Goal: Transaction & Acquisition: Book appointment/travel/reservation

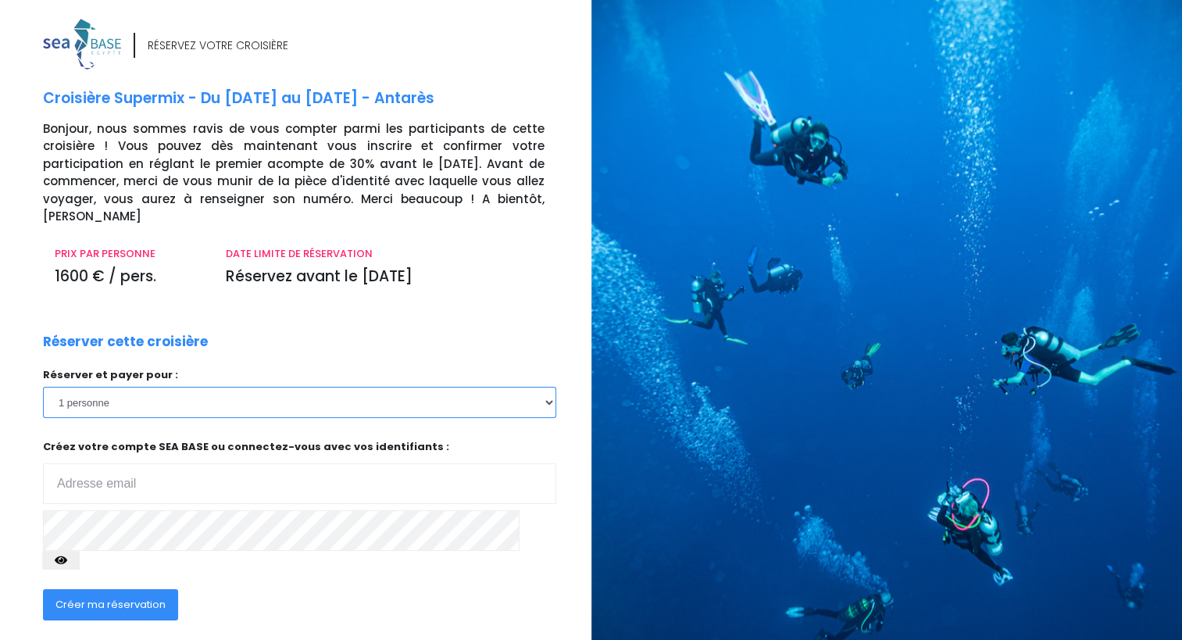
click at [546, 387] on select "1 personne 2 personnes" at bounding box center [299, 402] width 513 height 31
select select "2"
click at [43, 387] on select "1 personne 2 personnes" at bounding box center [299, 402] width 513 height 31
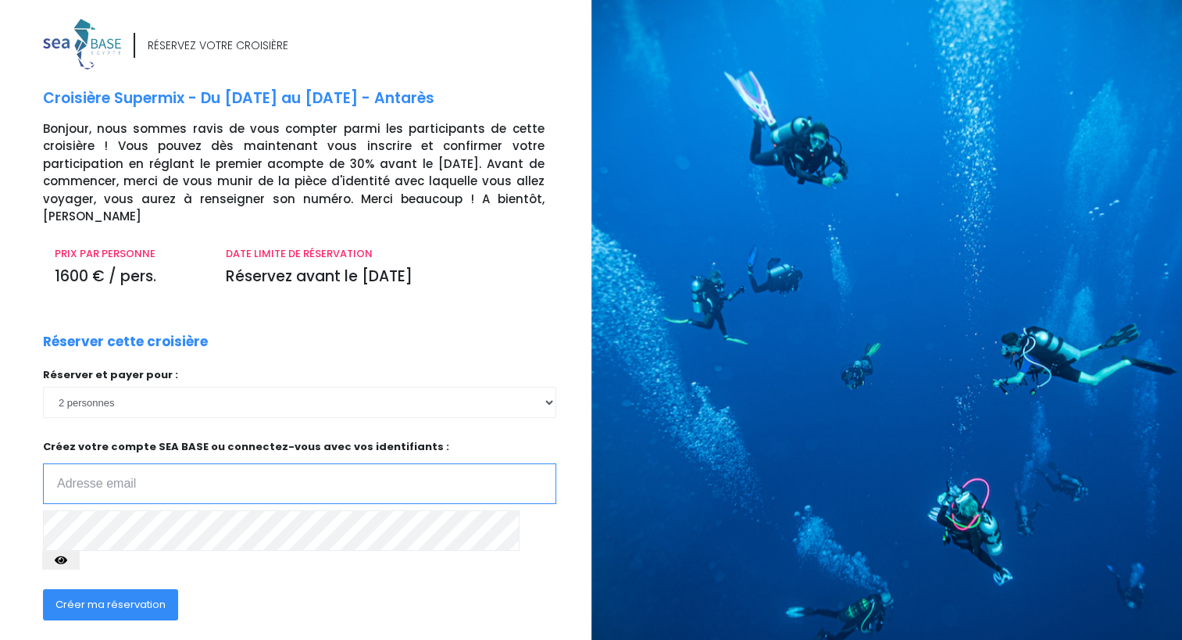
click at [209, 463] on input "email" at bounding box center [299, 483] width 513 height 41
type input "angeliquejacob@orange.fr"
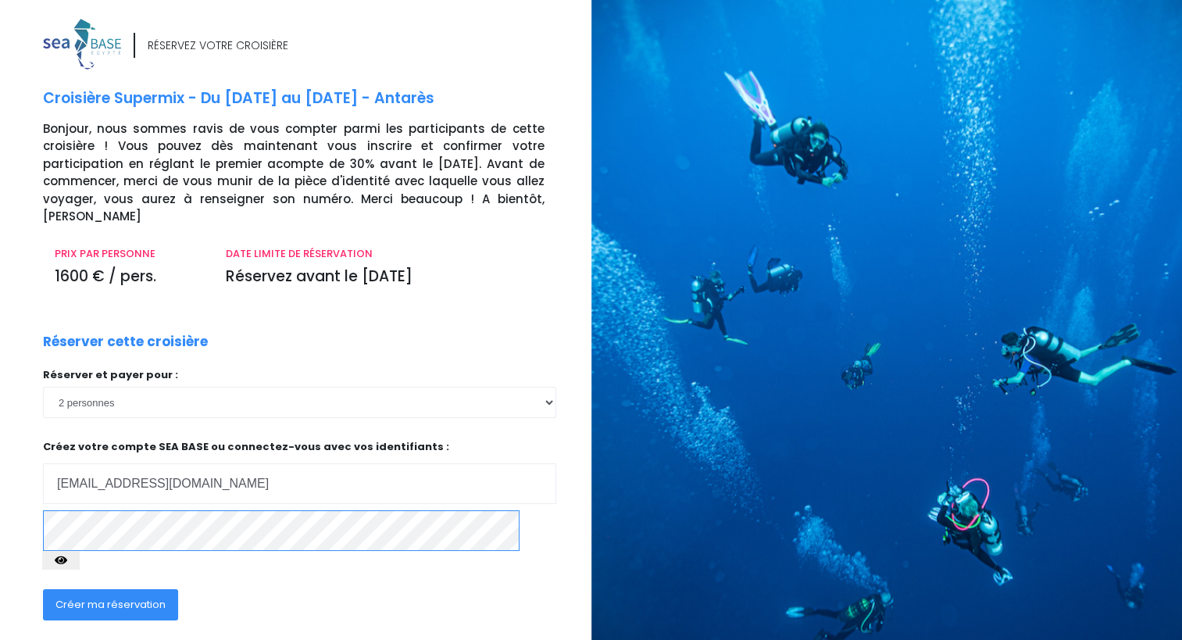
click input "submit" at bounding box center [0, 0] width 0 height 0
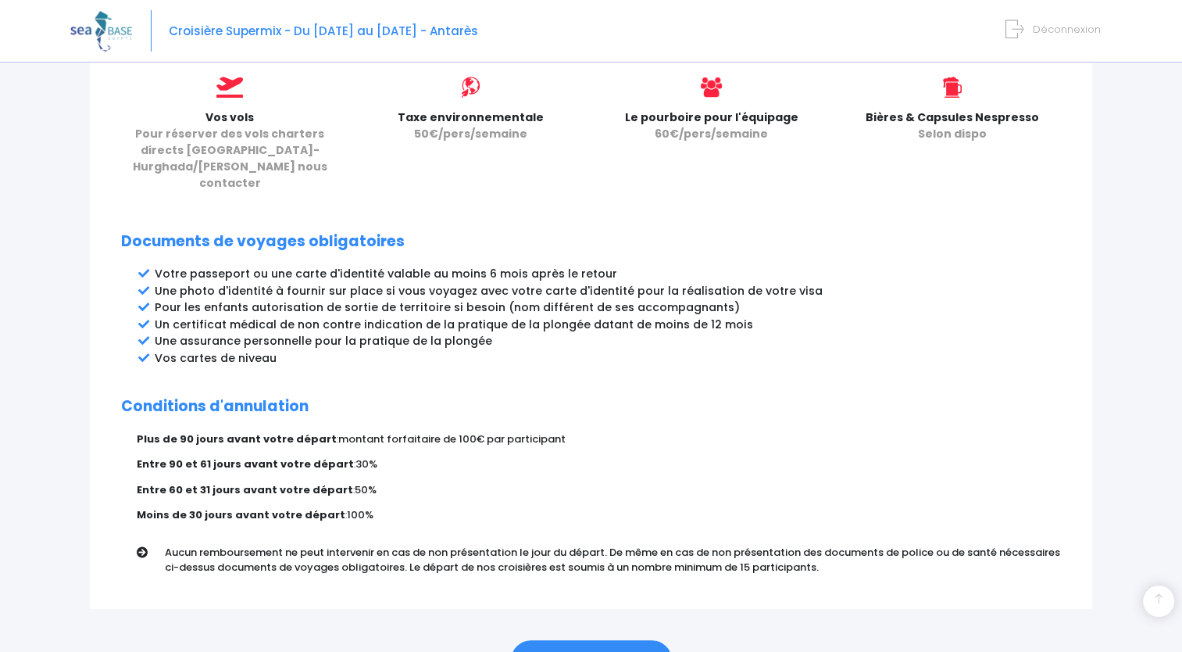
scroll to position [760, 0]
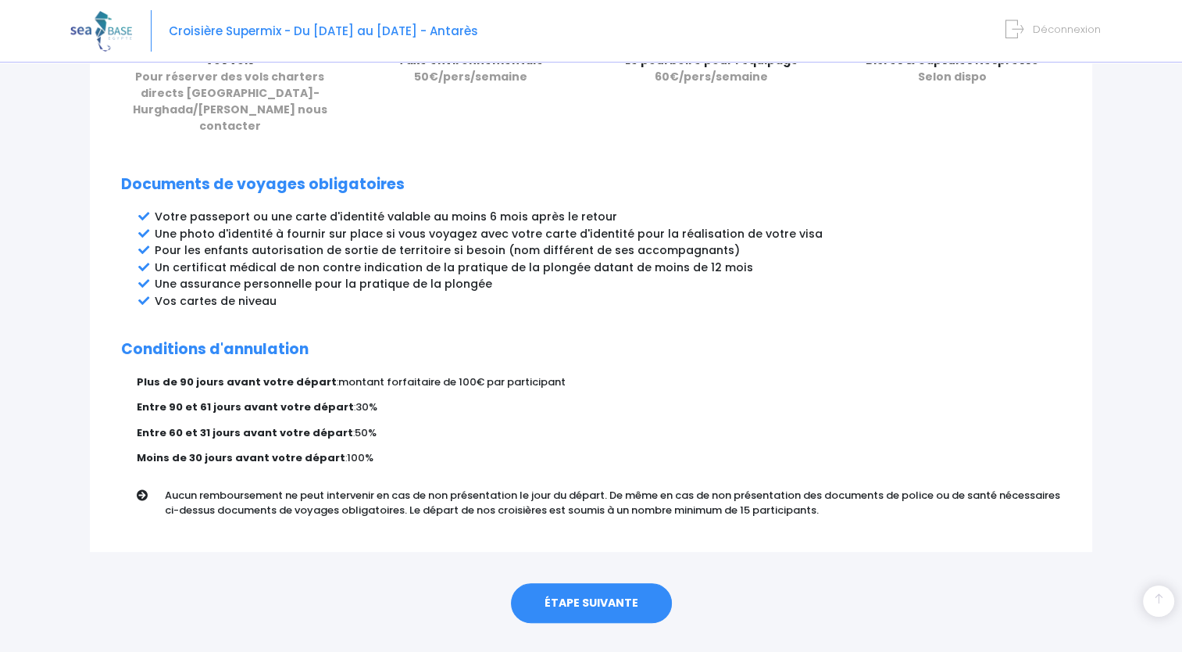
click at [569, 583] on link "ÉTAPE SUIVANTE" at bounding box center [591, 603] width 161 height 41
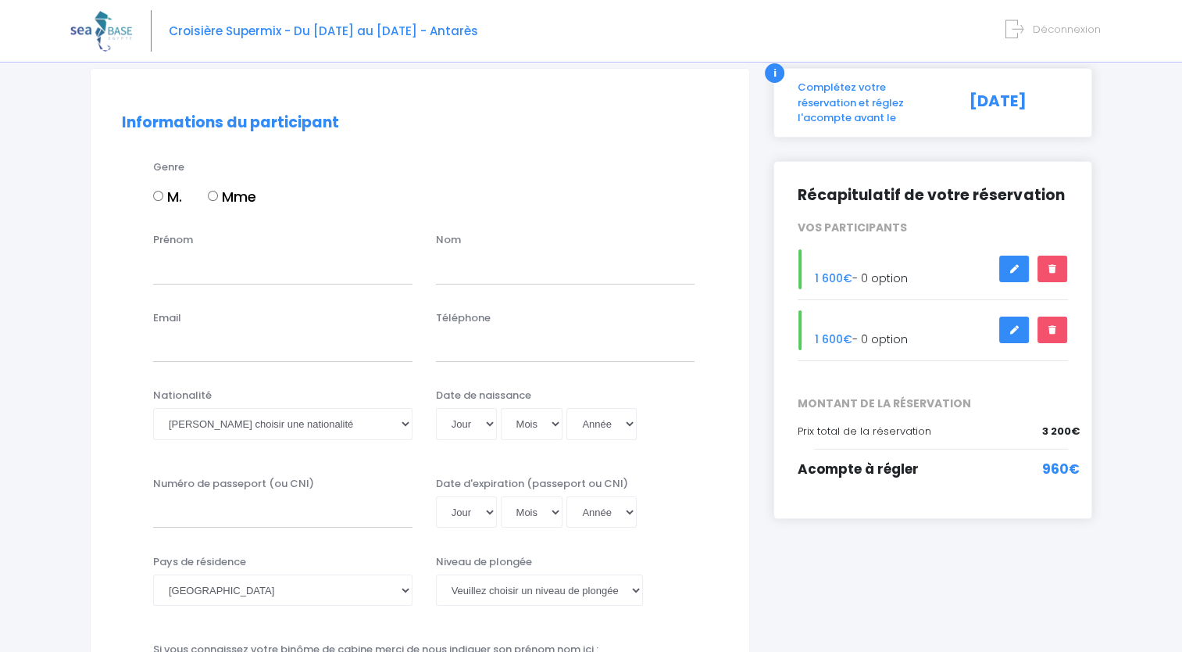
scroll to position [78, 0]
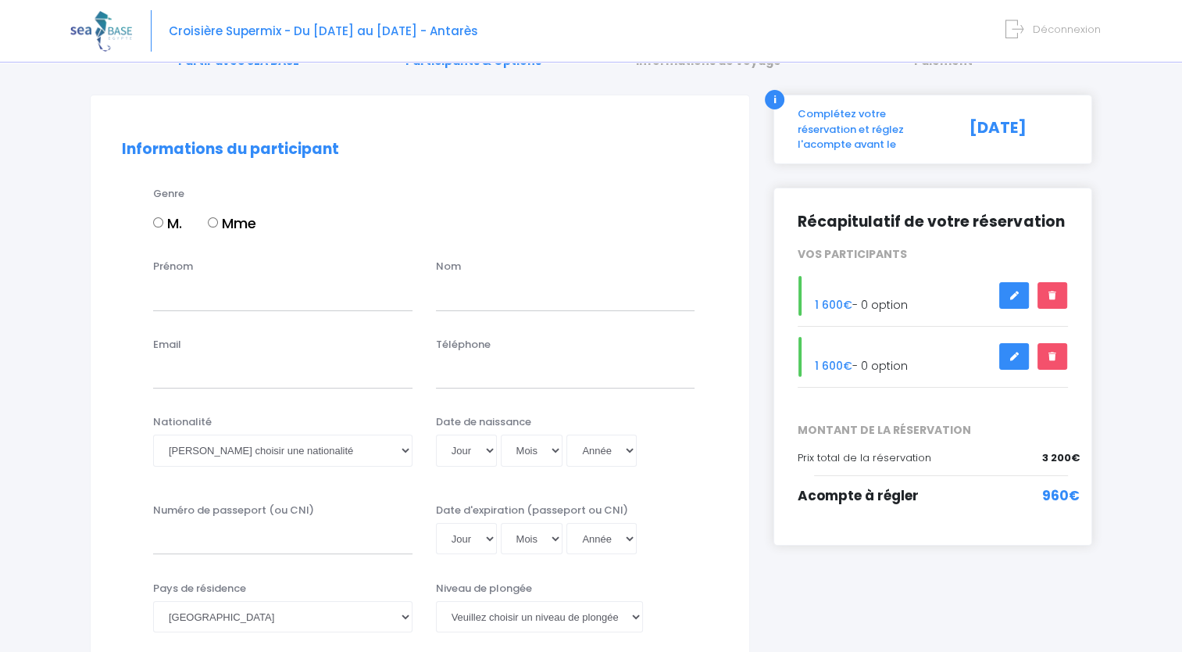
click at [163, 222] on input "M." at bounding box center [158, 222] width 10 height 10
radio input "true"
click at [192, 304] on input "Prénom" at bounding box center [282, 294] width 259 height 31
type input "DIDIER"
type input "JACOB"
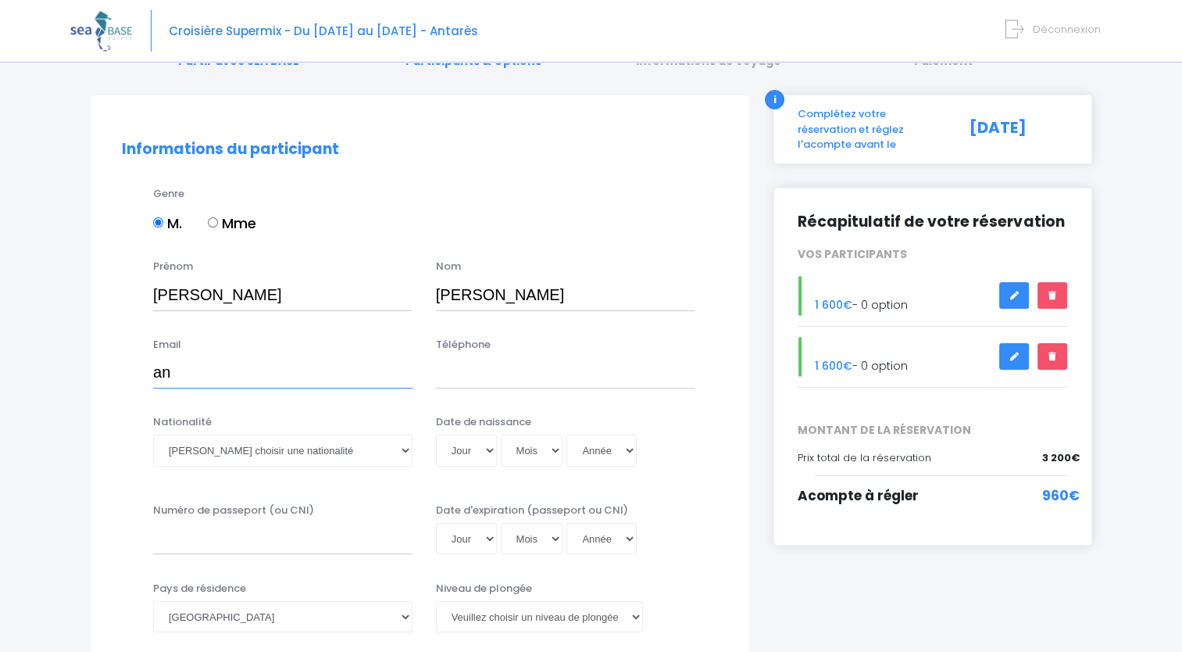
type input "angeliquejacob@orange.fr"
type input "0608787864"
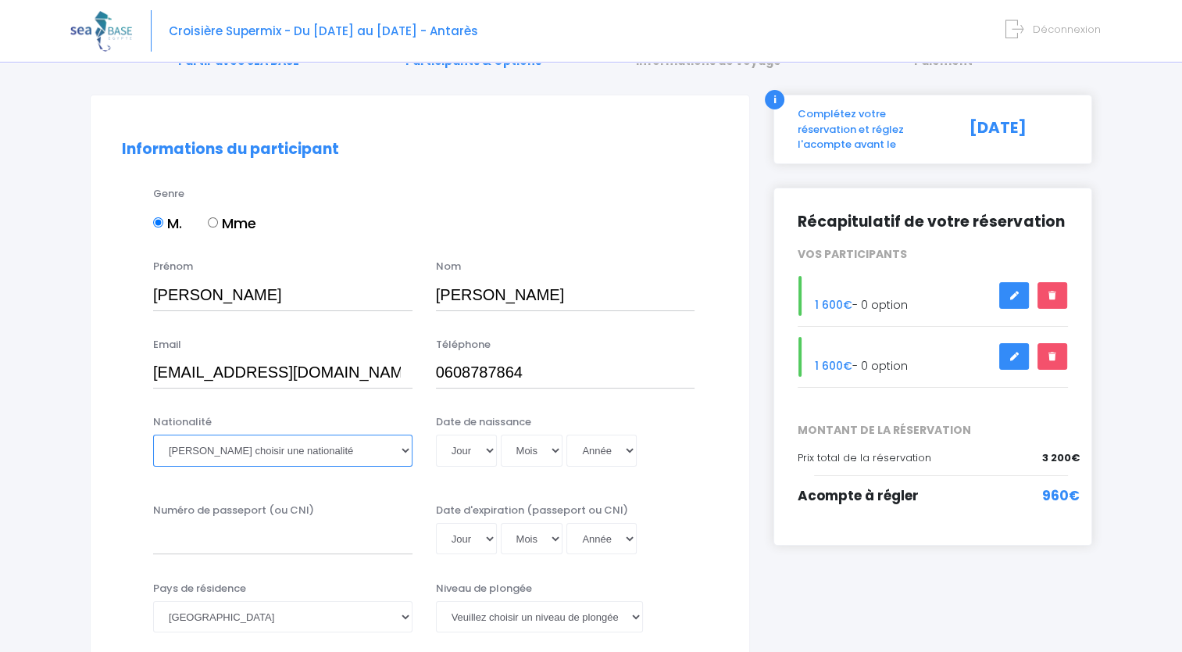
click at [350, 451] on select "Veuillez choisir une nationalité Afghane Albanaise Algerienne Allemande America…" at bounding box center [282, 450] width 259 height 31
select select "Française"
click at [153, 435] on select "Veuillez choisir une nationalité Afghane Albanaise Algerienne Allemande America…" at bounding box center [282, 450] width 259 height 31
click at [489, 452] on select "Jour 01 02 03 04 05 06 07 08 09 10 11 12 13 14 15 16 17 18 19 20 21 22 23 24 25…" at bounding box center [466, 450] width 61 height 31
select select "23"
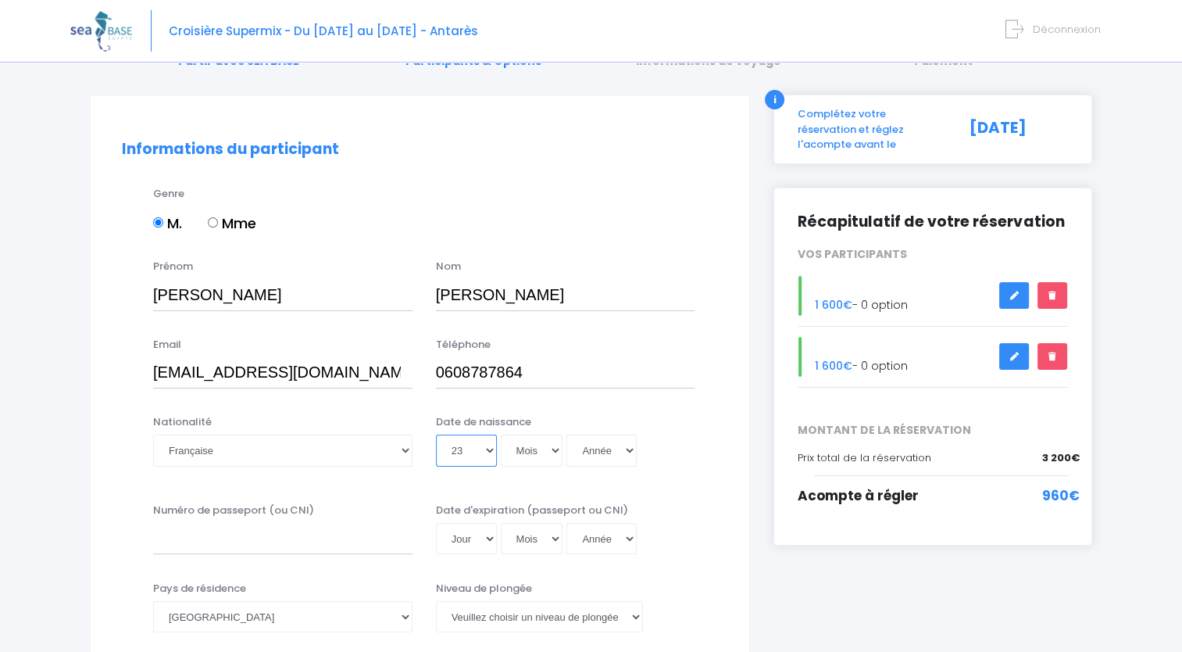
click at [436, 435] on select "Jour 01 02 03 04 05 06 07 08 09 10 11 12 13 14 15 16 17 18 19 20 21 22 23 24 25…" at bounding box center [466, 450] width 61 height 31
click at [554, 450] on select "Mois 01 02 03 04 05 06 07 08 09 10 11 12" at bounding box center [532, 450] width 63 height 31
select select "09"
click at [501, 435] on select "Mois 01 02 03 04 05 06 07 08 09 10 11 12" at bounding box center [532, 450] width 63 height 31
click at [627, 452] on select "Année 2045 2044 2043 2042 2041 2040 2039 2038 2037 2036 2035 2034 2033 2032 203…" at bounding box center [602, 450] width 70 height 31
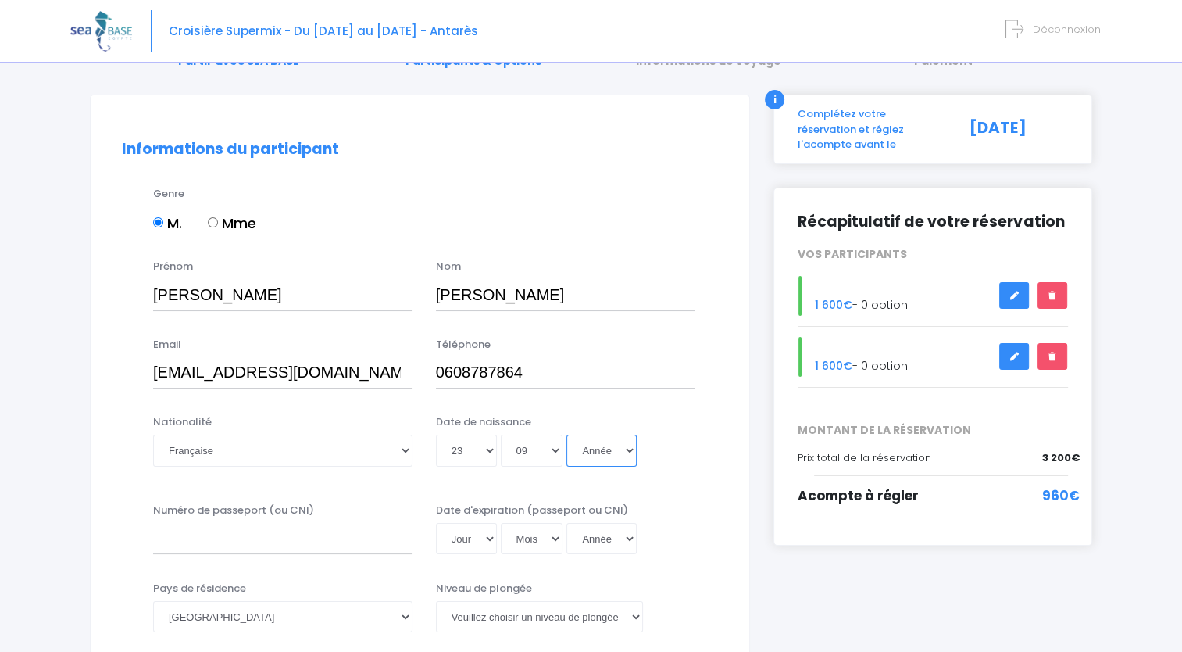
select select "1973"
click at [567, 435] on select "Année 2045 2044 2043 2042 2041 2040 2039 2038 2037 2036 2035 2034 2033 2032 203…" at bounding box center [602, 450] width 70 height 31
type input "1973-09-23"
click at [188, 540] on input "Numéro de passeport (ou CNI)" at bounding box center [282, 538] width 259 height 31
click at [338, 542] on input "Numéro de passeport (ou CNI)" at bounding box center [282, 538] width 259 height 31
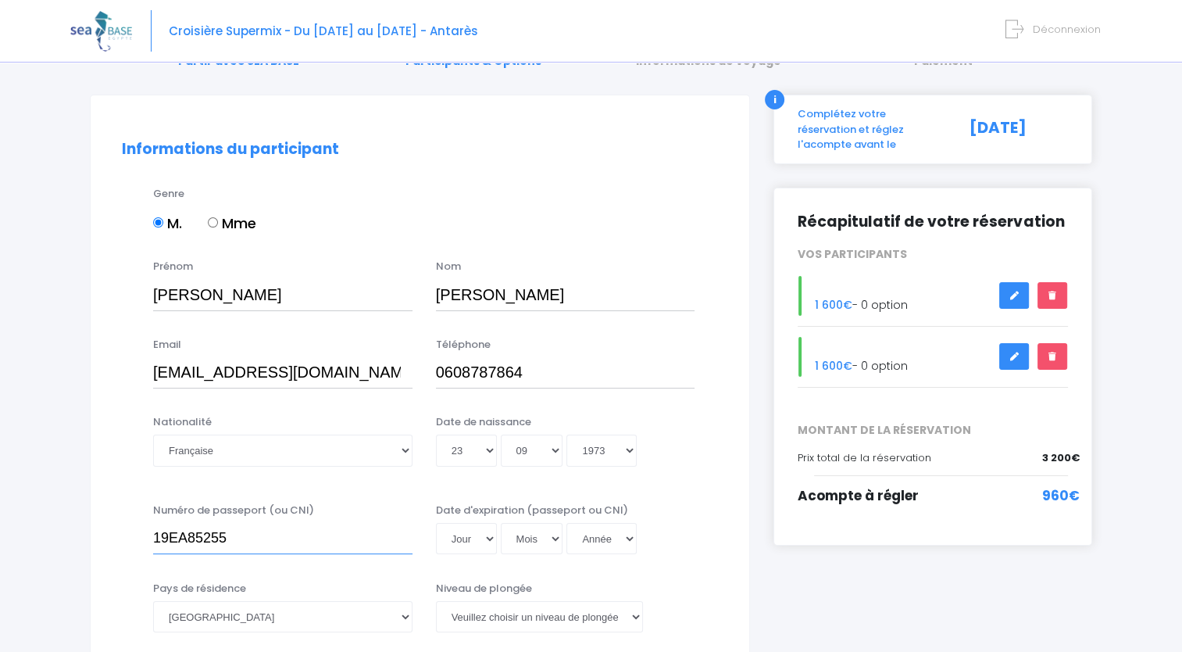
type input "19EA85255"
click at [488, 539] on select "Jour 01 02 03 04 05 06 07 08 09 10 11 12 13 14 15 16 17 18 19 20 21 22 23 24 25…" at bounding box center [466, 538] width 61 height 31
select select "28"
click at [436, 523] on select "Jour 01 02 03 04 05 06 07 08 09 10 11 12 13 14 15 16 17 18 19 20 21 22 23 24 25…" at bounding box center [466, 538] width 61 height 31
click at [553, 539] on select "Mois 01 02 03 04 05 06 07 08 09 10 11 12" at bounding box center [532, 538] width 63 height 31
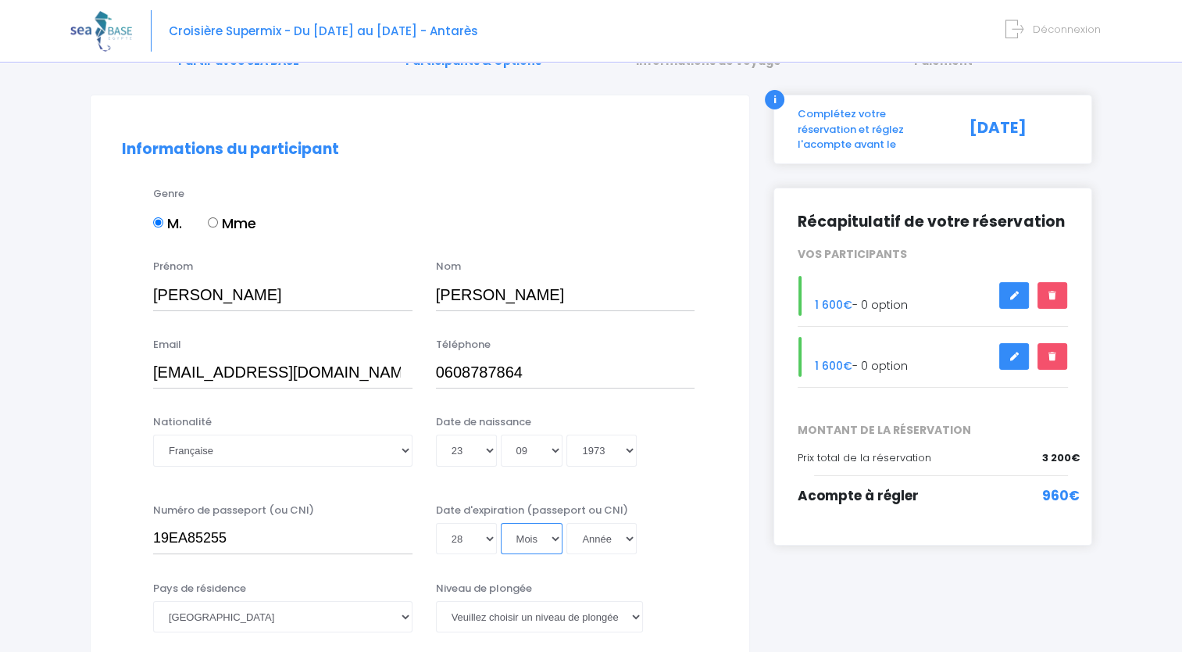
select select "07"
click at [501, 523] on select "Mois 01 02 03 04 05 06 07 08 09 10 11 12" at bounding box center [532, 538] width 63 height 31
click at [631, 540] on select "Année 2045 2044 2043 2042 2041 2040 2039 2038 2037 2036 2035 2034 2033 2032 203…" at bounding box center [602, 538] width 70 height 31
select select "2029"
click at [567, 523] on select "Année 2045 2044 2043 2042 2041 2040 2039 2038 2037 2036 2035 2034 2033 2032 203…" at bounding box center [602, 538] width 70 height 31
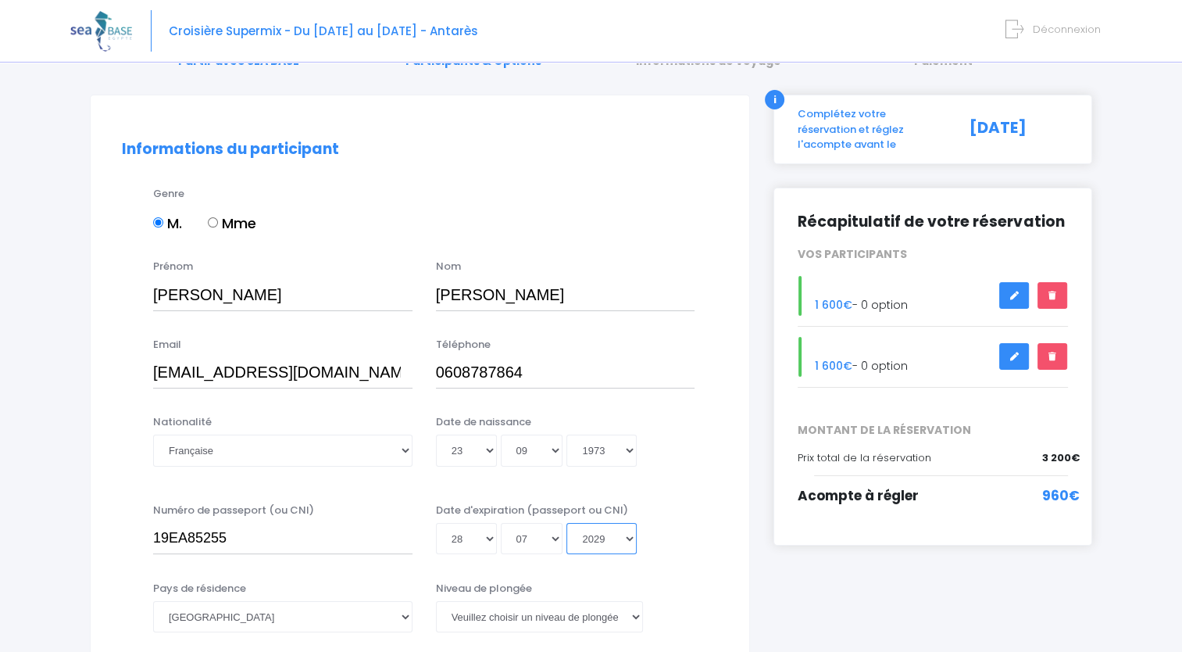
type input "2029-07-28"
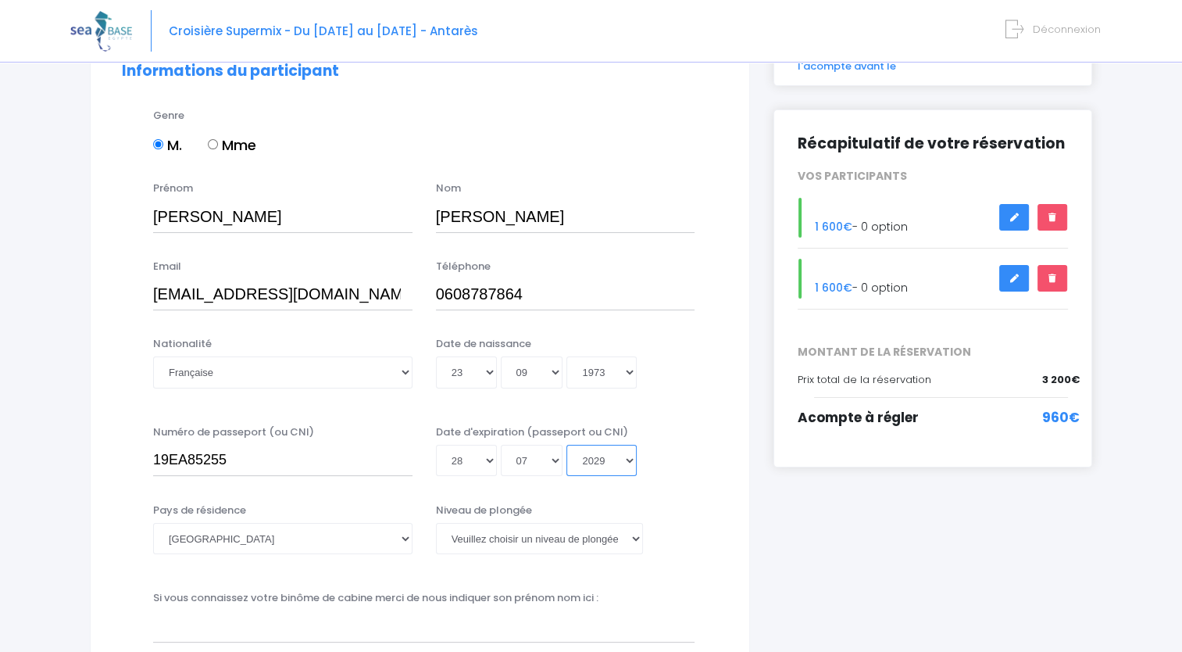
scroll to position [234, 0]
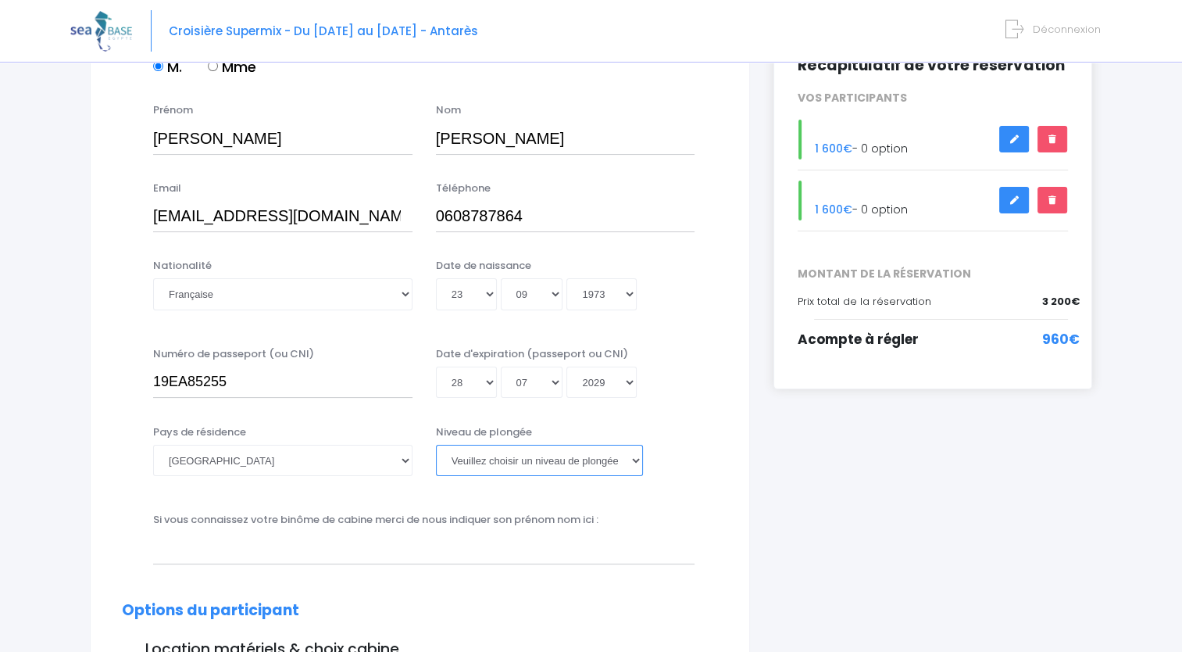
click at [634, 461] on select "Veuillez choisir un niveau de plongée Non plongeur Junior OW diver Adventure OW…" at bounding box center [539, 460] width 207 height 31
select select "N2"
click at [436, 445] on select "Veuillez choisir un niveau de plongée Non plongeur Junior OW diver Adventure OW…" at bounding box center [539, 460] width 207 height 31
click at [427, 549] on input "text" at bounding box center [424, 547] width 542 height 31
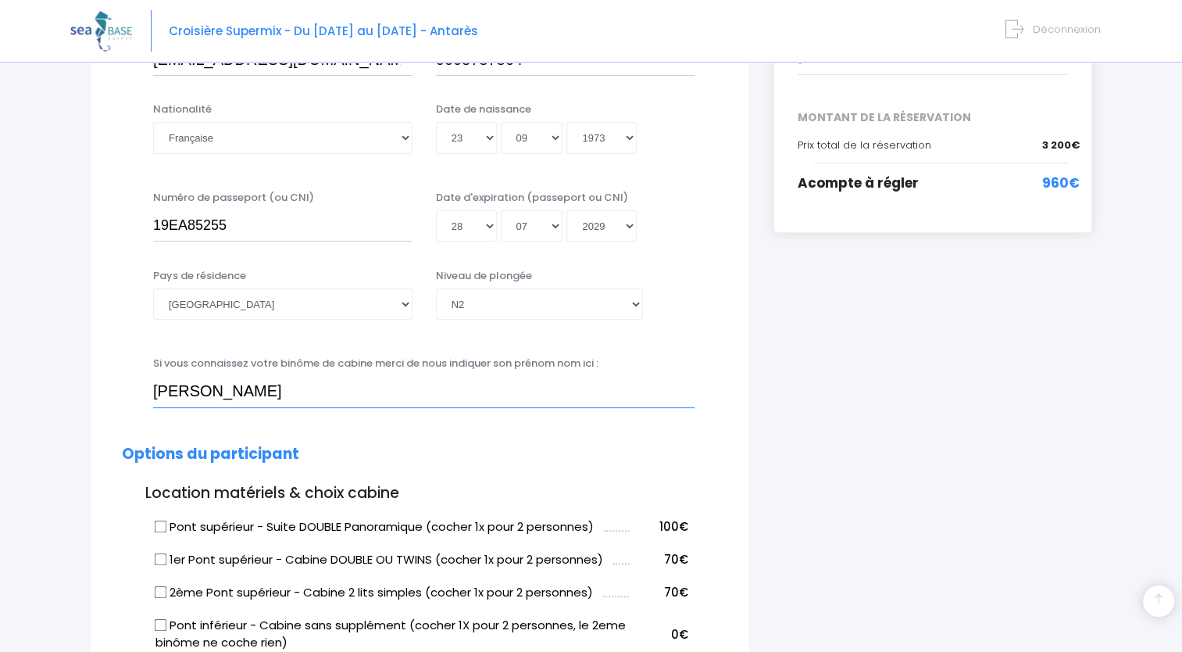
scroll to position [469, 0]
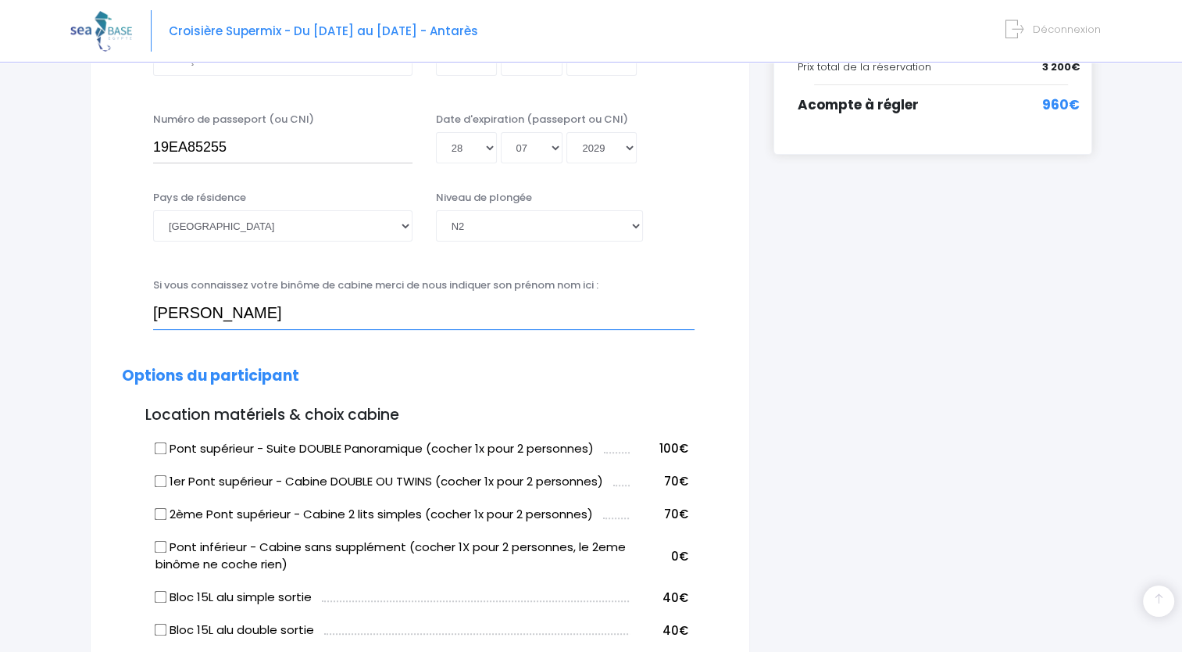
type input "JEROME ADAMO"
click at [162, 511] on input "2ème Pont supérieur - Cabine 2 lits simples (cocher 1x pour 2 personnes)" at bounding box center [161, 513] width 13 height 13
checkbox input "true"
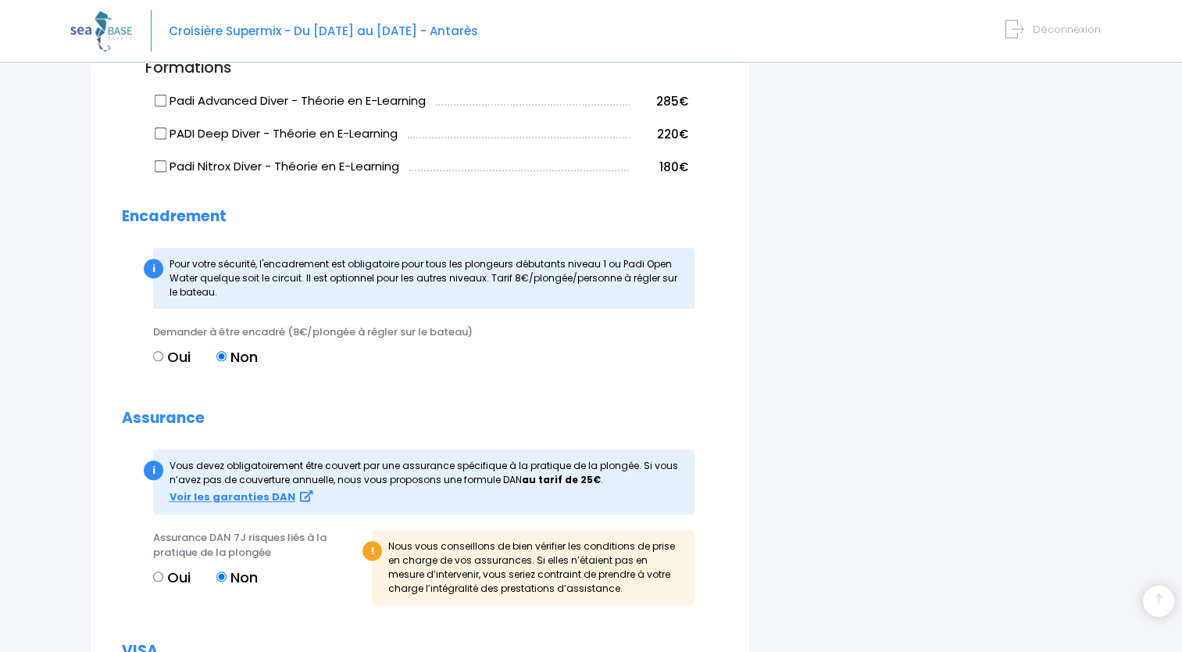
scroll to position [1329, 0]
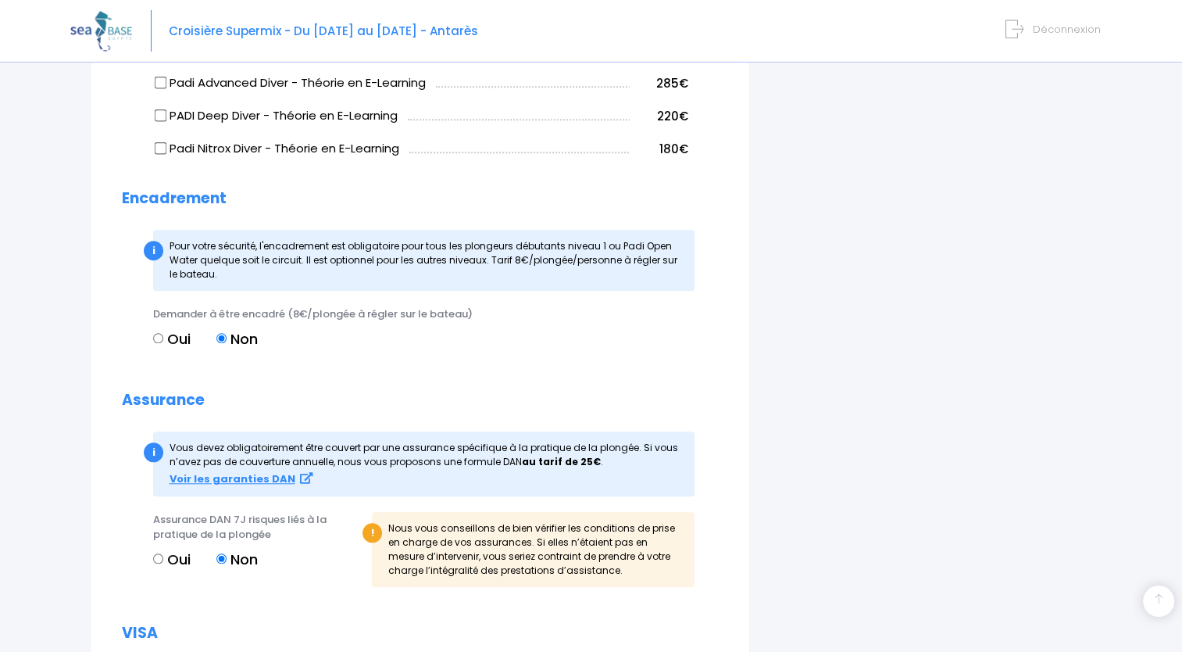
click at [156, 556] on input "Oui" at bounding box center [158, 558] width 10 height 10
radio input "true"
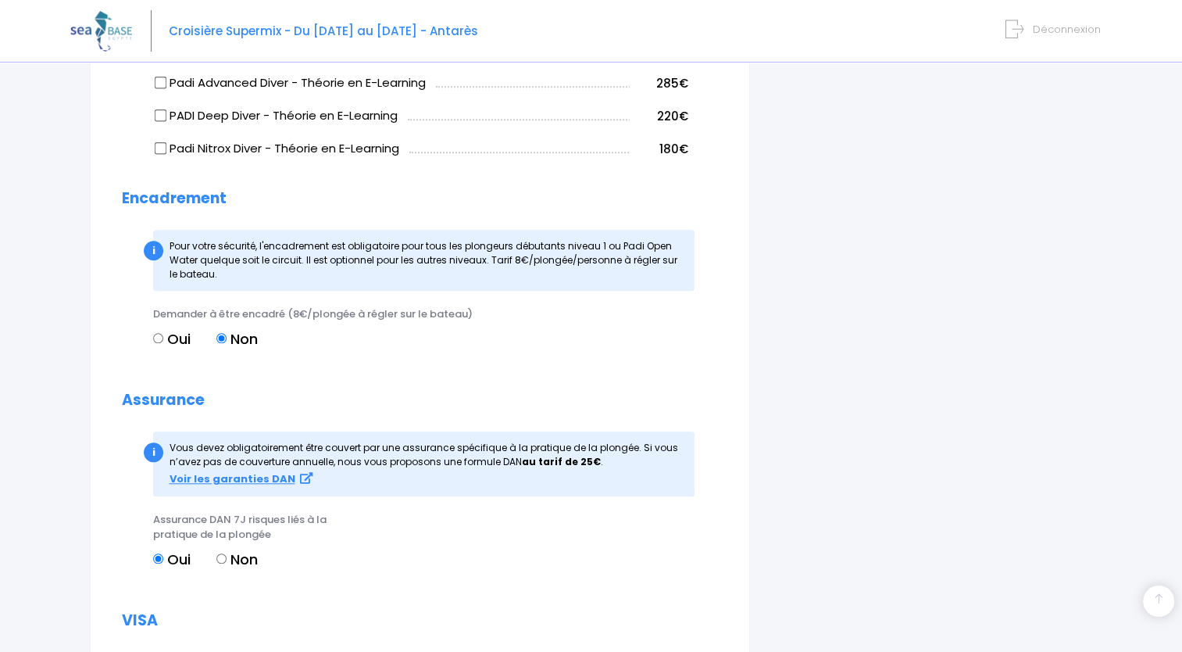
click at [225, 556] on input "Non" at bounding box center [221, 558] width 10 height 10
radio input "true"
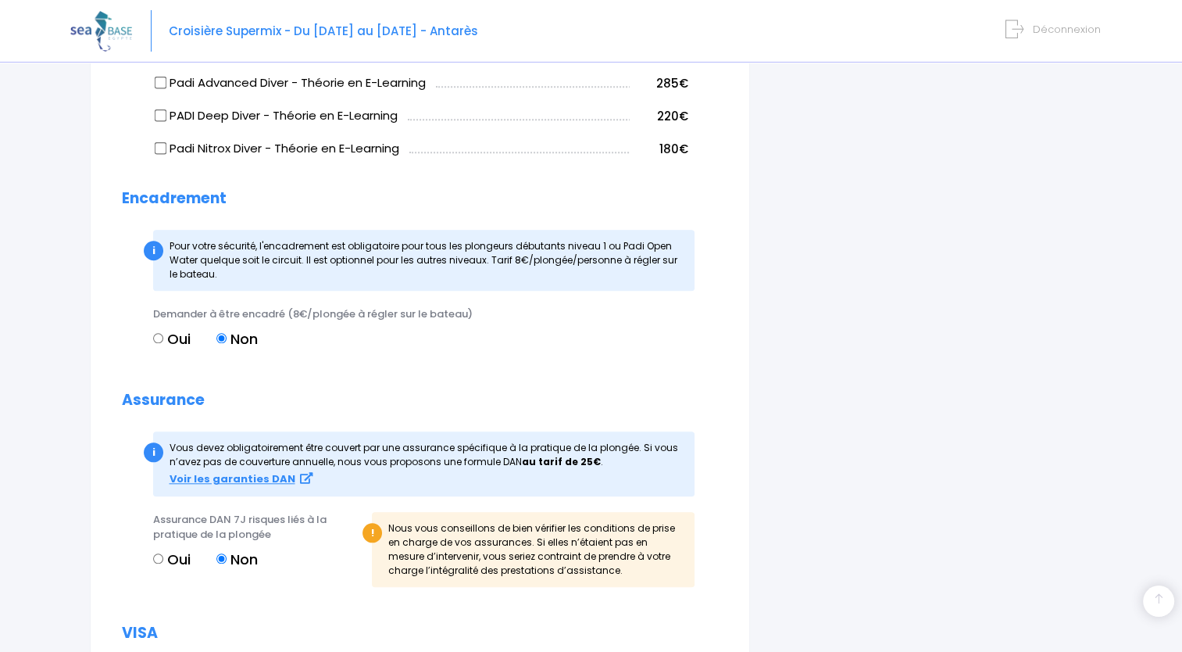
click at [157, 555] on input "Oui" at bounding box center [158, 558] width 10 height 10
radio input "true"
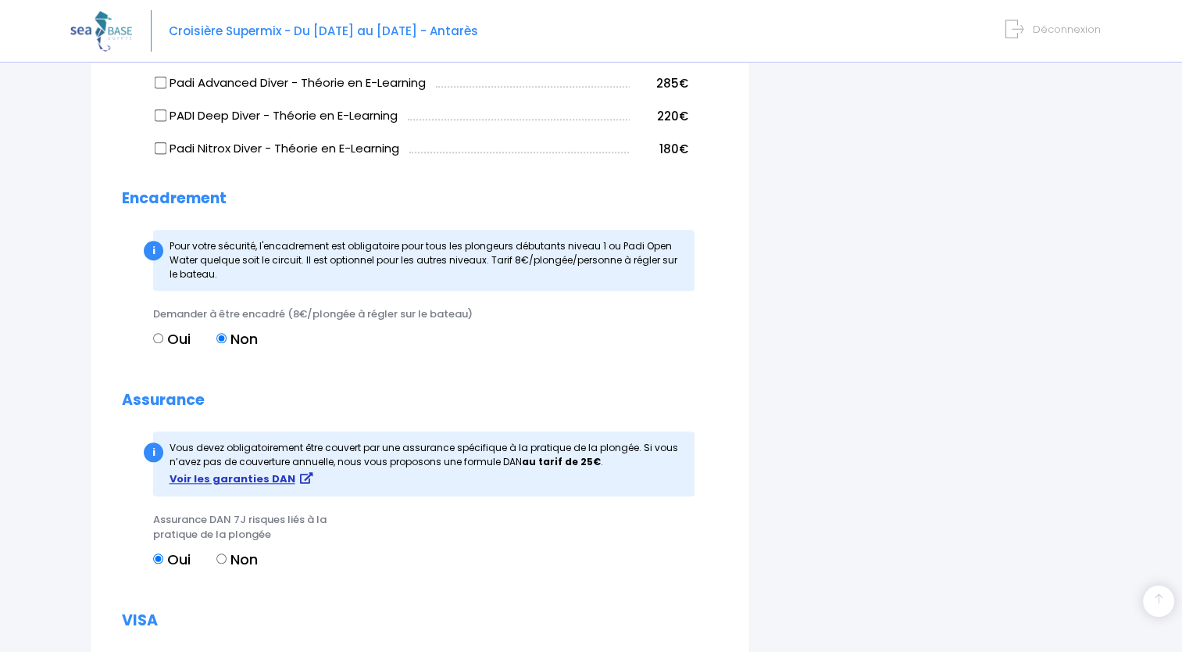
click at [260, 477] on strong "Voir les garanties DAN" at bounding box center [233, 478] width 126 height 15
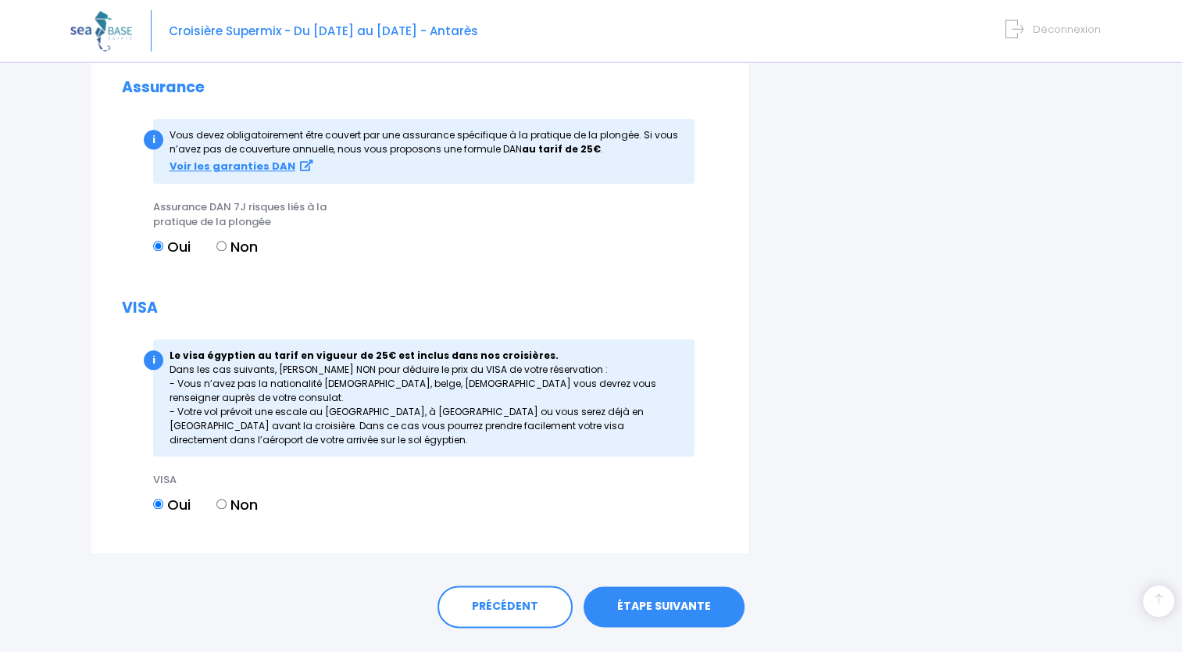
scroll to position [1677, 0]
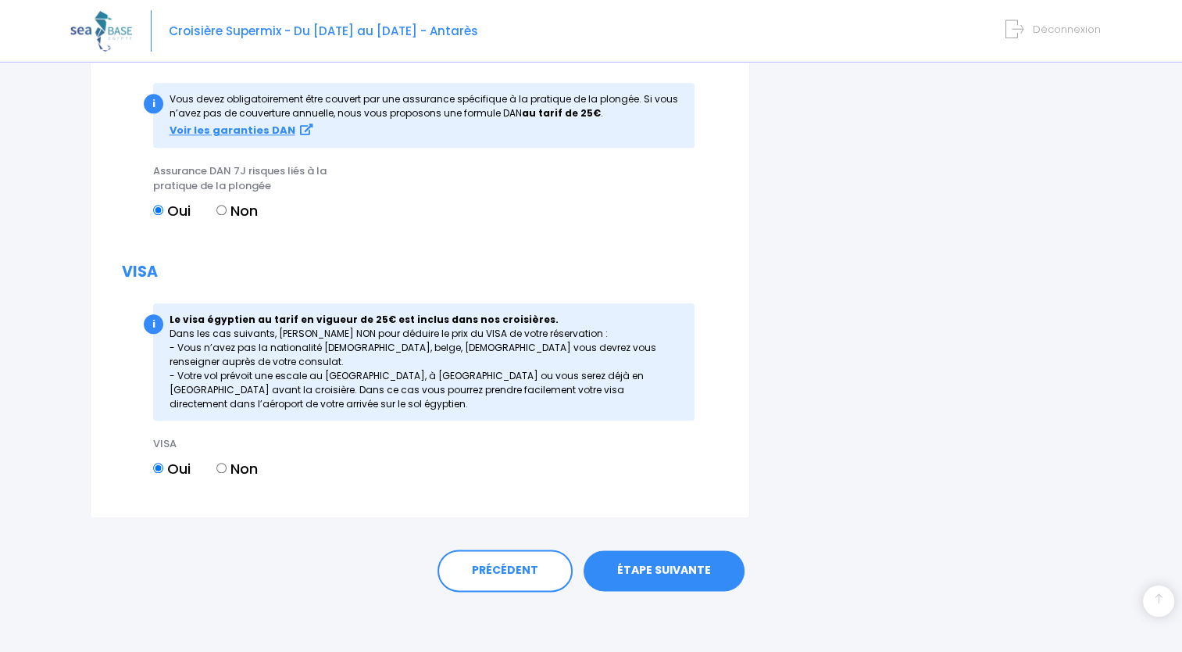
click at [234, 464] on label "Non" at bounding box center [236, 468] width 41 height 21
click at [227, 464] on input "Non" at bounding box center [221, 468] width 10 height 10
radio input "true"
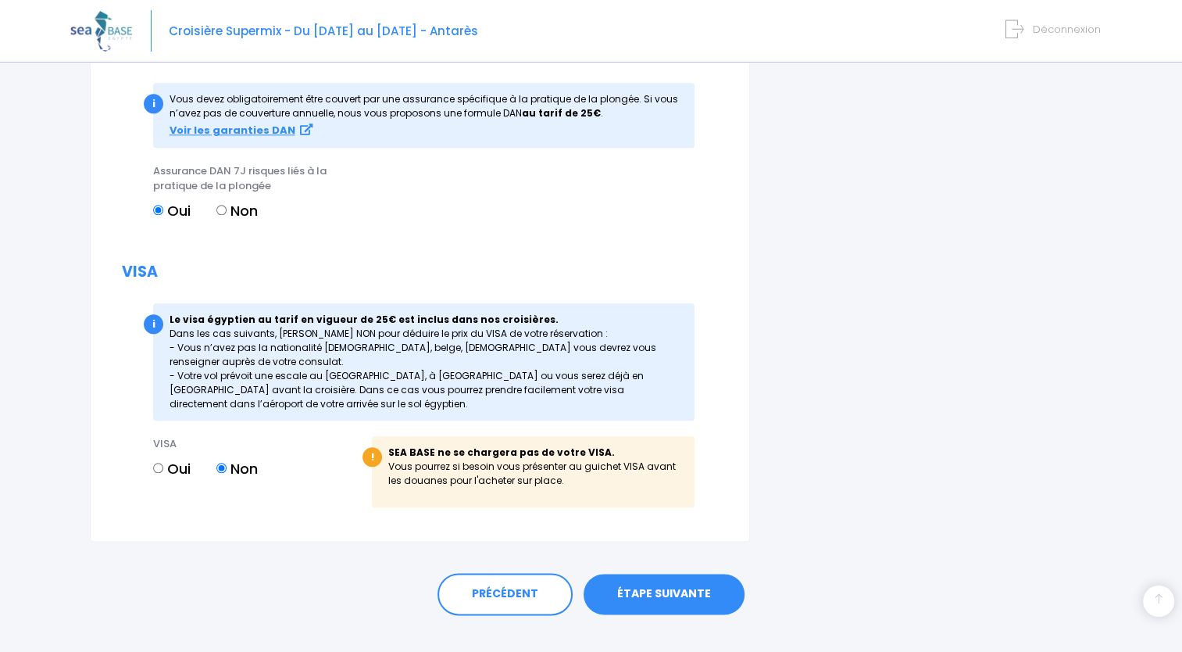
click at [660, 595] on link "ÉTAPE SUIVANTE" at bounding box center [664, 594] width 161 height 41
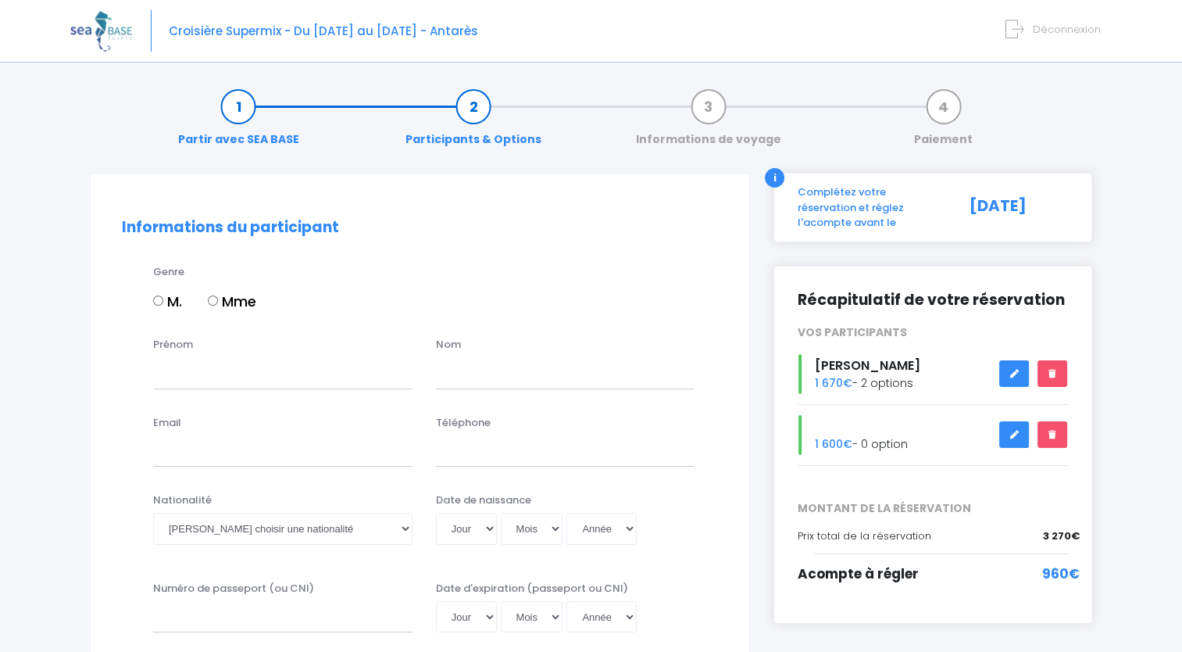
click at [161, 300] on input "M." at bounding box center [158, 300] width 10 height 10
radio input "true"
click at [206, 375] on input "Prénom" at bounding box center [282, 372] width 259 height 31
type input "JEROME"
type input "ADAMO"
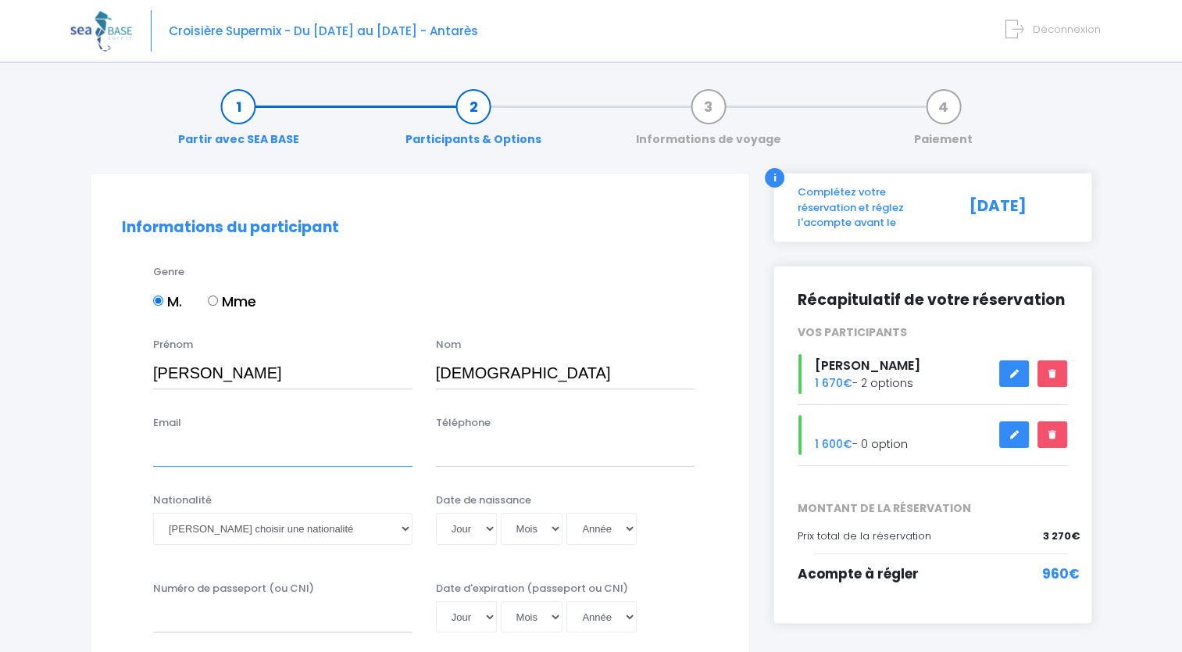
click at [351, 458] on input "Email" at bounding box center [282, 450] width 259 height 31
type input "jerome.adamo@orange.fr"
type input "0785375820"
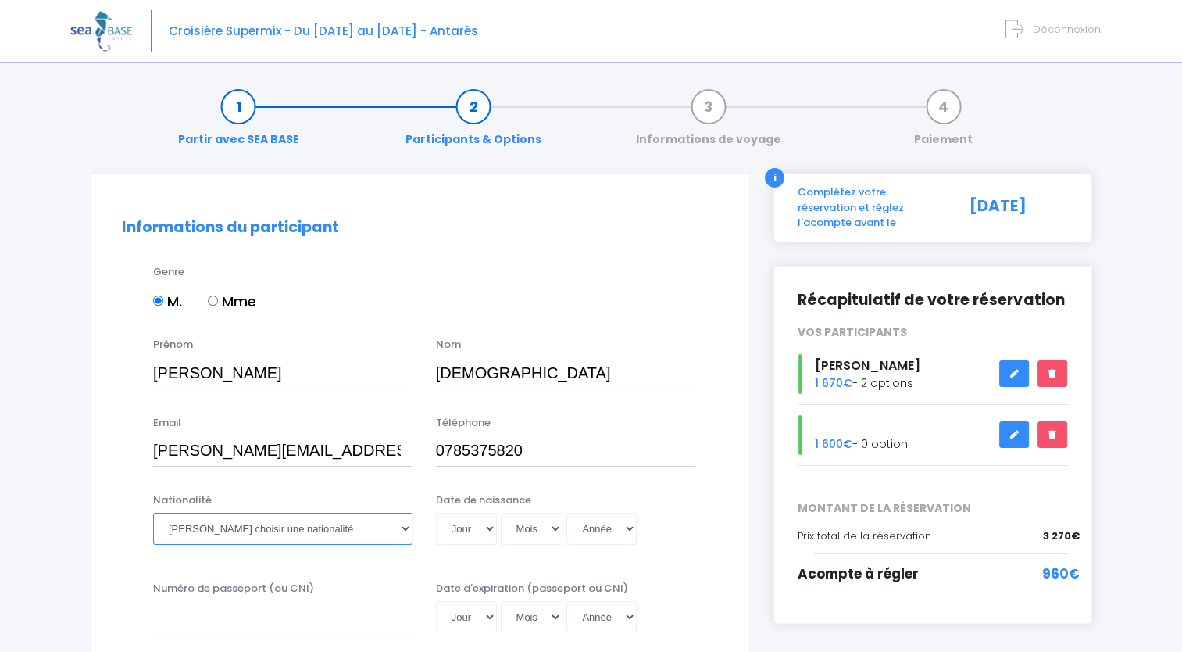
click at [300, 536] on select "Veuillez choisir une nationalité Afghane Albanaise Algerienne Allemande America…" at bounding box center [282, 528] width 259 height 31
select select "Française"
click at [153, 513] on select "Veuillez choisir une nationalité Afghane Albanaise Algerienne Allemande America…" at bounding box center [282, 528] width 259 height 31
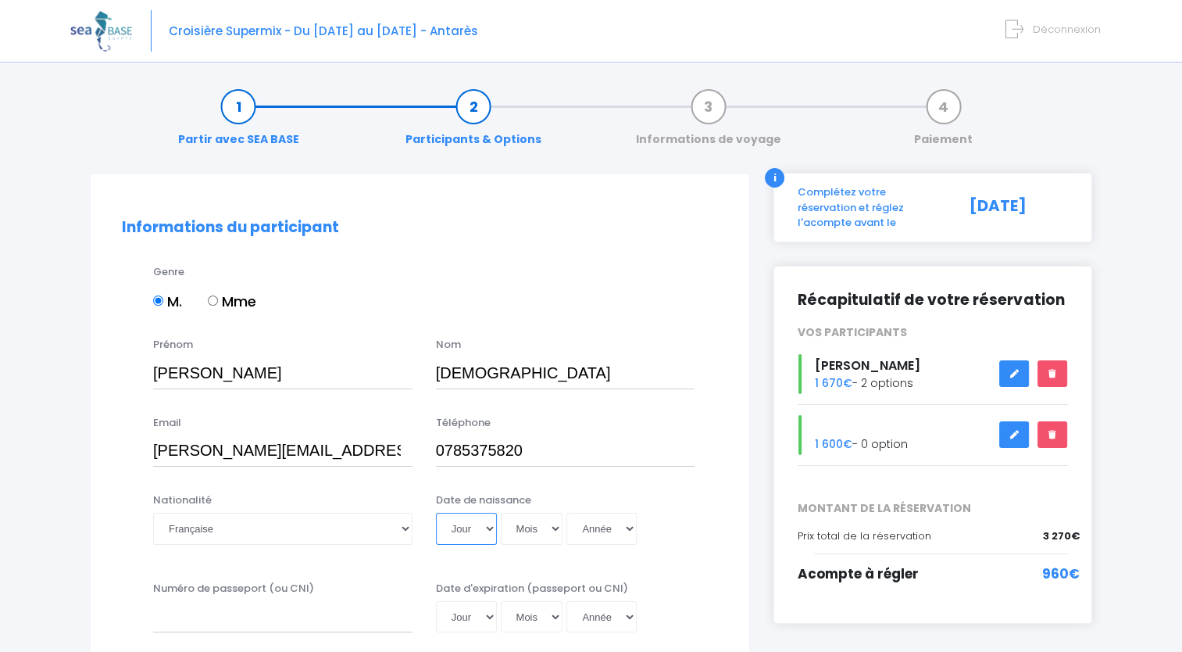
click at [488, 530] on select "Jour 01 02 03 04 05 06 07 08 09 10 11 12 13 14 15 16 17 18 19 20 21 22 23 24 25…" at bounding box center [466, 528] width 61 height 31
select select "20"
click at [436, 513] on select "Jour 01 02 03 04 05 06 07 08 09 10 11 12 13 14 15 16 17 18 19 20 21 22 23 24 25…" at bounding box center [466, 528] width 61 height 31
click at [553, 525] on select "Mois 01 02 03 04 05 06 07 08 09 10 11 12" at bounding box center [532, 528] width 63 height 31
select select "11"
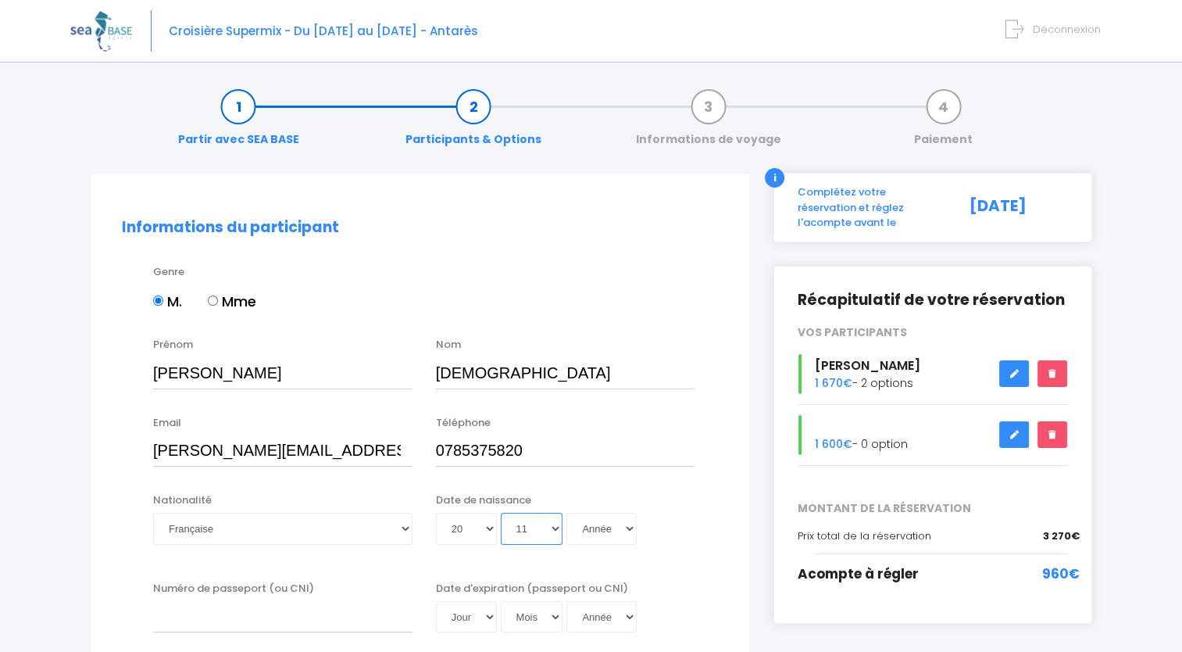
click at [501, 513] on select "Mois 01 02 03 04 05 06 07 08 09 10 11 12" at bounding box center [532, 528] width 63 height 31
click at [628, 527] on select "Année 2045 2044 2043 2042 2041 2040 2039 2038 2037 2036 2035 2034 2033 2032 203…" at bounding box center [602, 528] width 70 height 31
select select "1974"
click at [567, 513] on select "Année 2045 2044 2043 2042 2041 2040 2039 2038 2037 2036 2035 2034 2033 2032 203…" at bounding box center [602, 528] width 70 height 31
type input "1974-11-20"
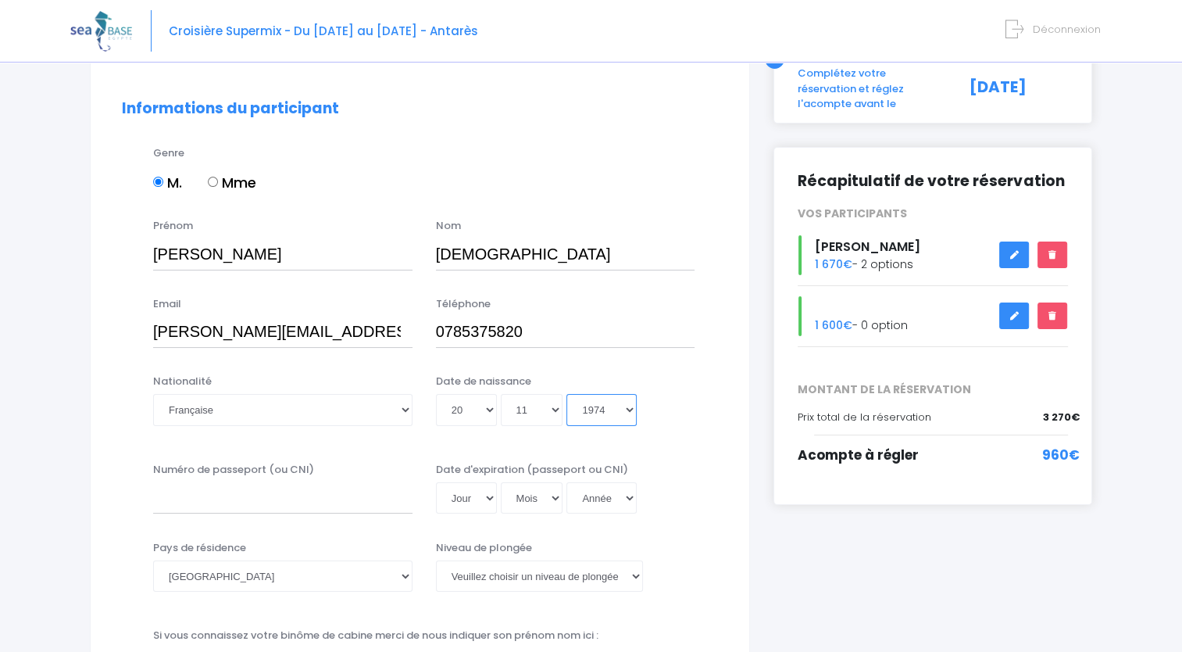
scroll to position [156, 0]
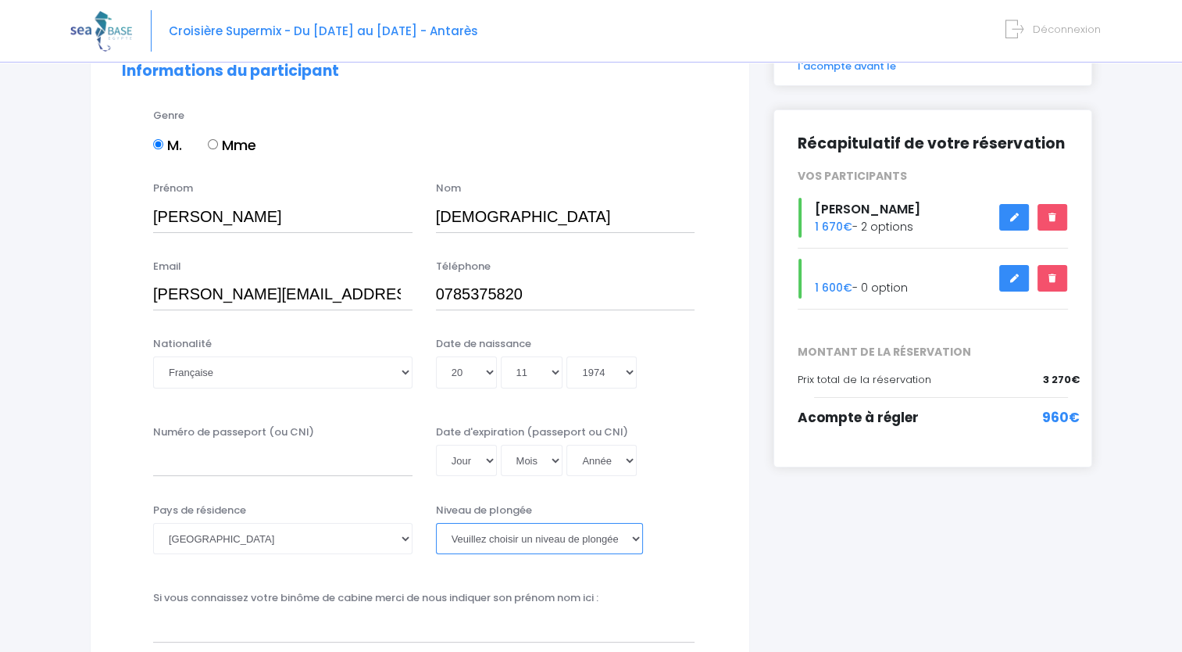
click at [638, 542] on select "Veuillez choisir un niveau de plongée Non plongeur Junior OW diver Adventure OW…" at bounding box center [539, 538] width 207 height 31
select select "N2"
click at [436, 523] on select "Veuillez choisir un niveau de plongée Non plongeur Junior OW diver Adventure OW…" at bounding box center [539, 538] width 207 height 31
click at [297, 467] on input "Numéro de passeport (ou CNI)" at bounding box center [282, 460] width 259 height 31
click at [186, 459] on input "22A162948" at bounding box center [282, 460] width 259 height 31
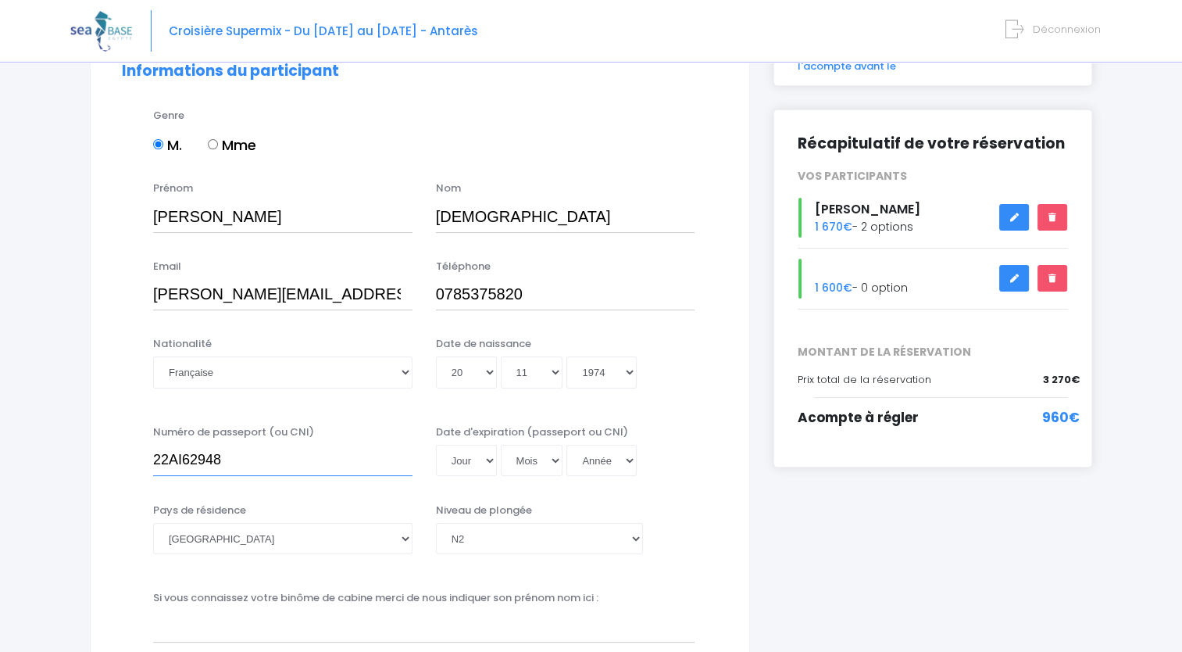
type input "22AI62948"
click at [486, 462] on select "Jour 01 02 03 04 05 06 07 08 09 10 11 12 13 14 15 16 17 18 19 20 21 22 23 24 25…" at bounding box center [466, 460] width 61 height 31
select select "22"
click at [436, 445] on select "Jour 01 02 03 04 05 06 07 08 09 10 11 12 13 14 15 16 17 18 19 20 21 22 23 24 25…" at bounding box center [466, 460] width 61 height 31
click at [550, 459] on select "Mois 01 02 03 04 05 06 07 08 09 10 11 12" at bounding box center [532, 460] width 63 height 31
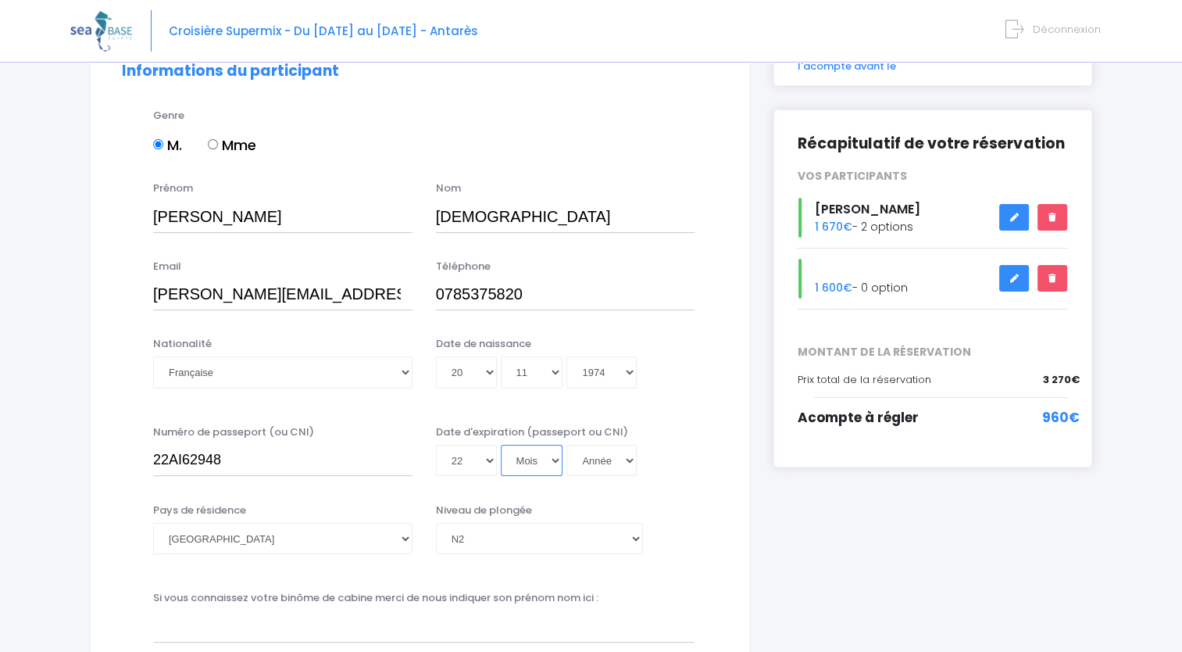
select select "02"
click at [501, 445] on select "Mois 01 02 03 04 05 06 07 08 09 10 11 12" at bounding box center [532, 460] width 63 height 31
click at [629, 458] on select "Année 2045 2044 2043 2042 2041 2040 2039 2038 2037 2036 2035 2034 2033 2032 203…" at bounding box center [602, 460] width 70 height 31
select select "2032"
click at [567, 445] on select "Année 2045 2044 2043 2042 2041 2040 2039 2038 2037 2036 2035 2034 2033 2032 203…" at bounding box center [602, 460] width 70 height 31
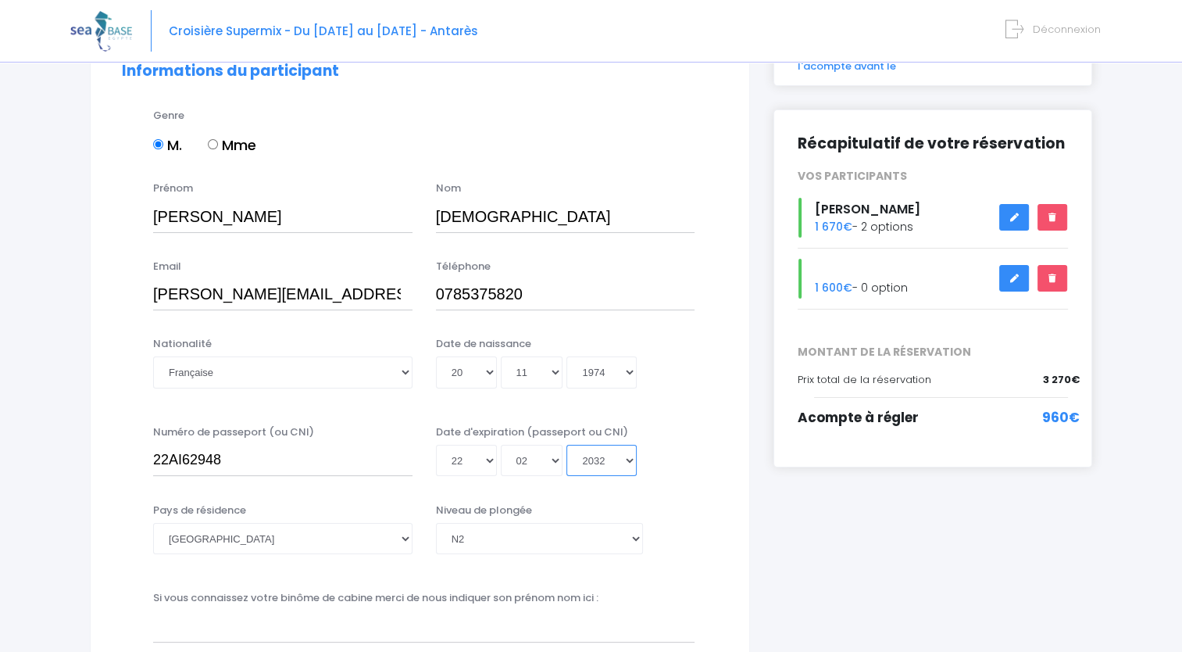
type input "2032-02-22"
click at [635, 539] on select "Veuillez choisir un niveau de plongée Non plongeur Junior OW diver Adventure OW…" at bounding box center [539, 538] width 207 height 31
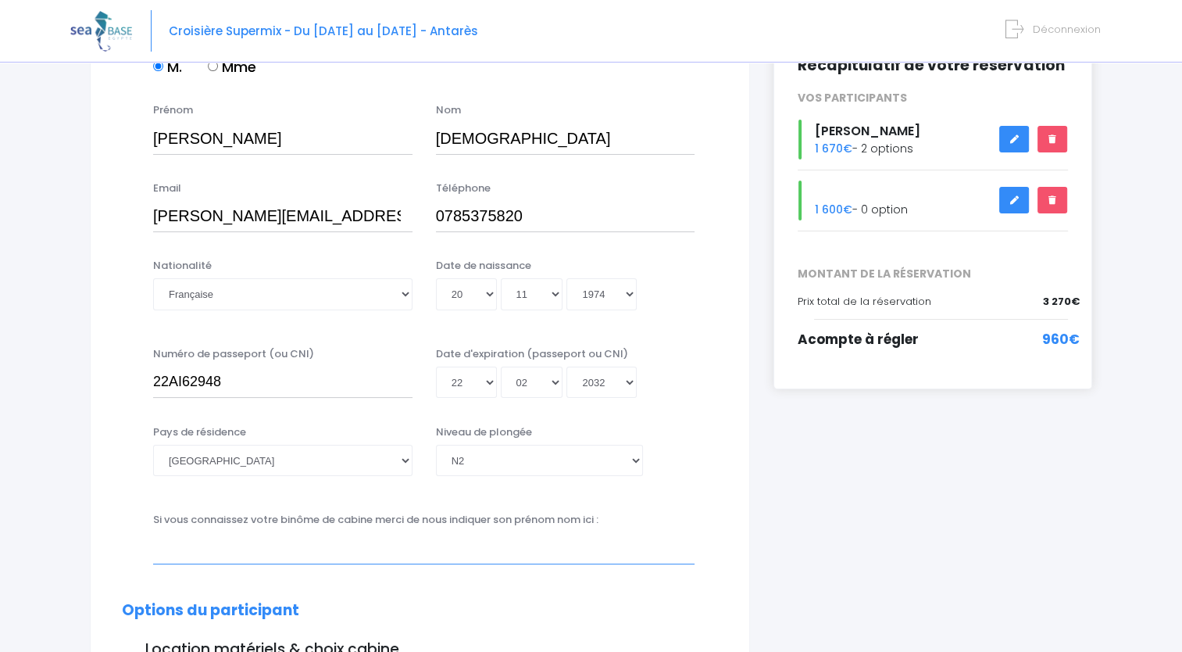
click at [317, 549] on input "text" at bounding box center [424, 547] width 542 height 31
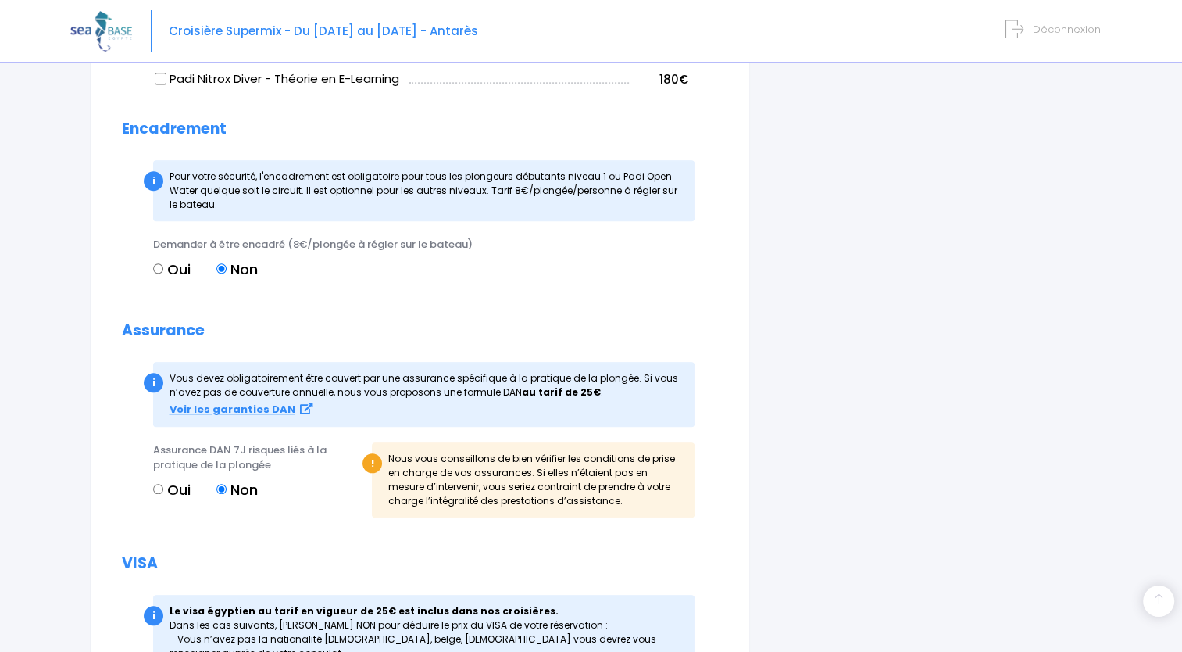
scroll to position [1407, 0]
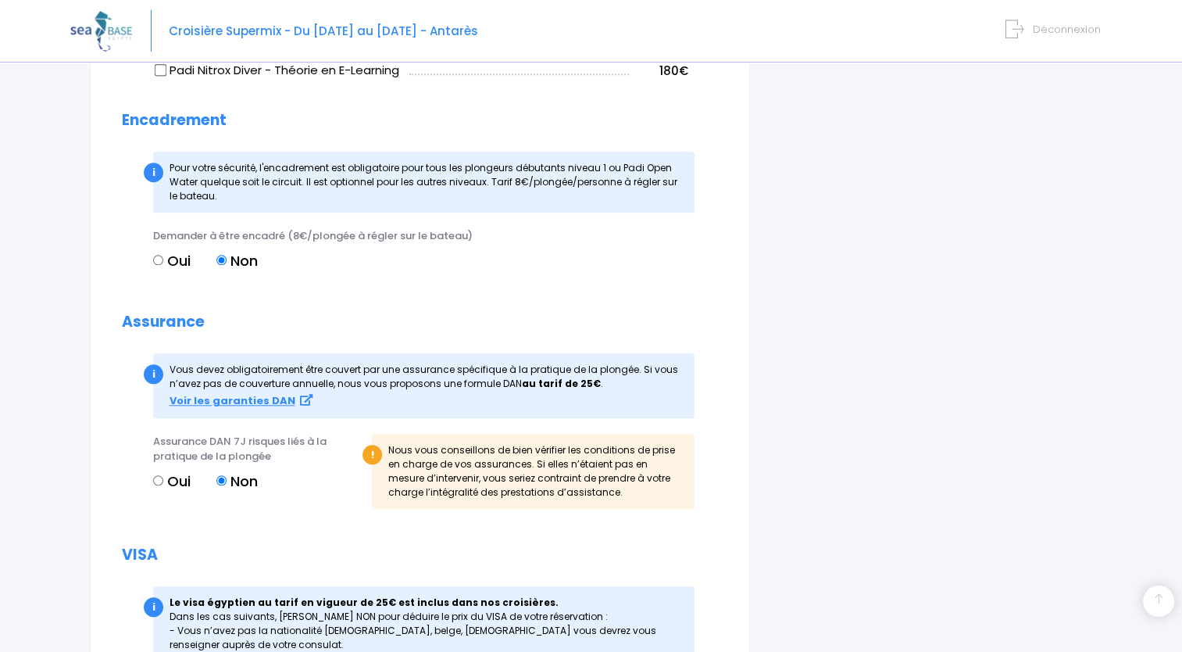
type input "DIDIER JACOB"
click at [172, 481] on label "Oui" at bounding box center [172, 480] width 38 height 21
click at [163, 481] on input "Oui" at bounding box center [158, 480] width 10 height 10
radio input "true"
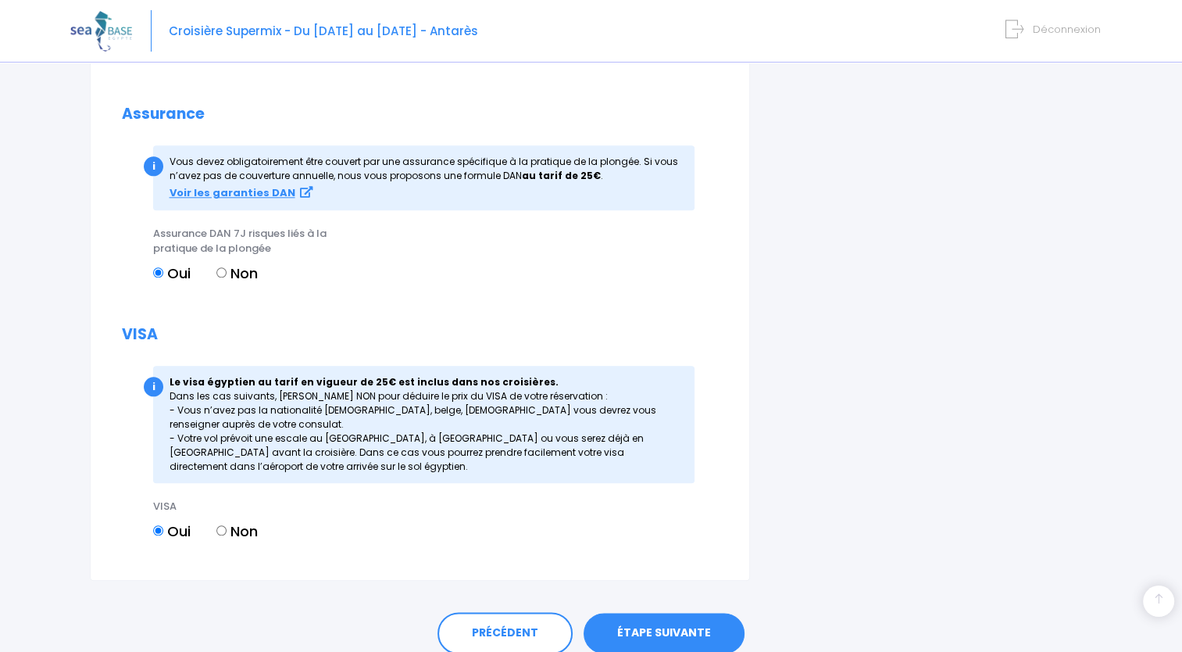
scroll to position [1641, 0]
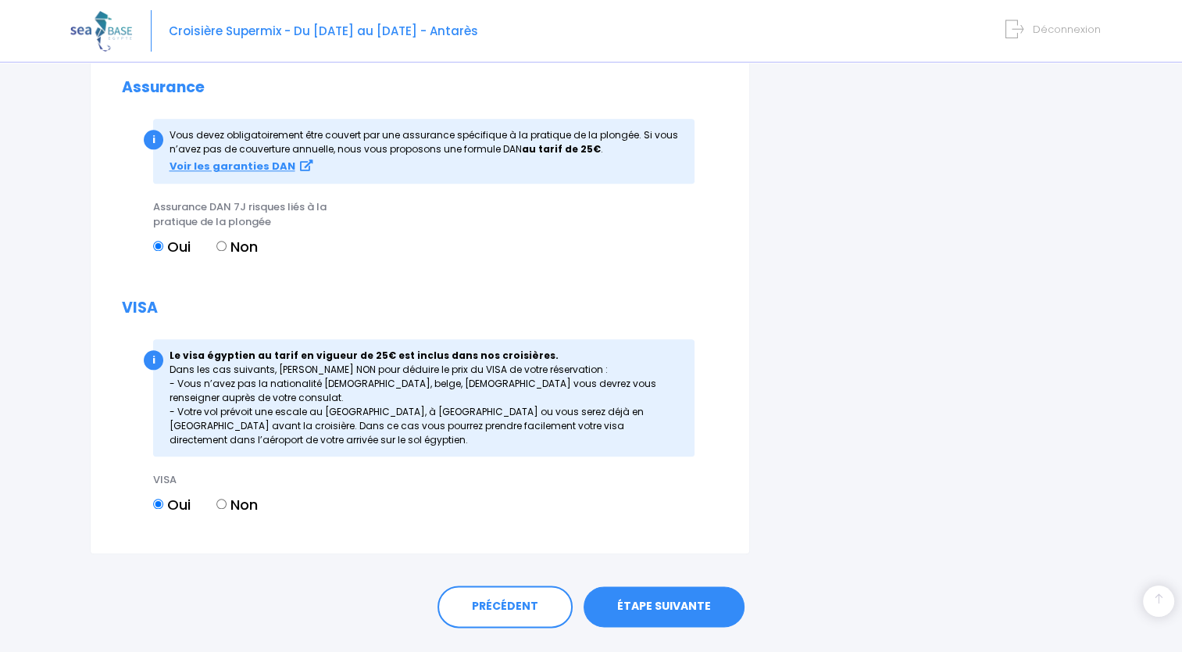
click at [242, 500] on label "Non" at bounding box center [236, 504] width 41 height 21
click at [227, 500] on input "Non" at bounding box center [221, 504] width 10 height 10
radio input "true"
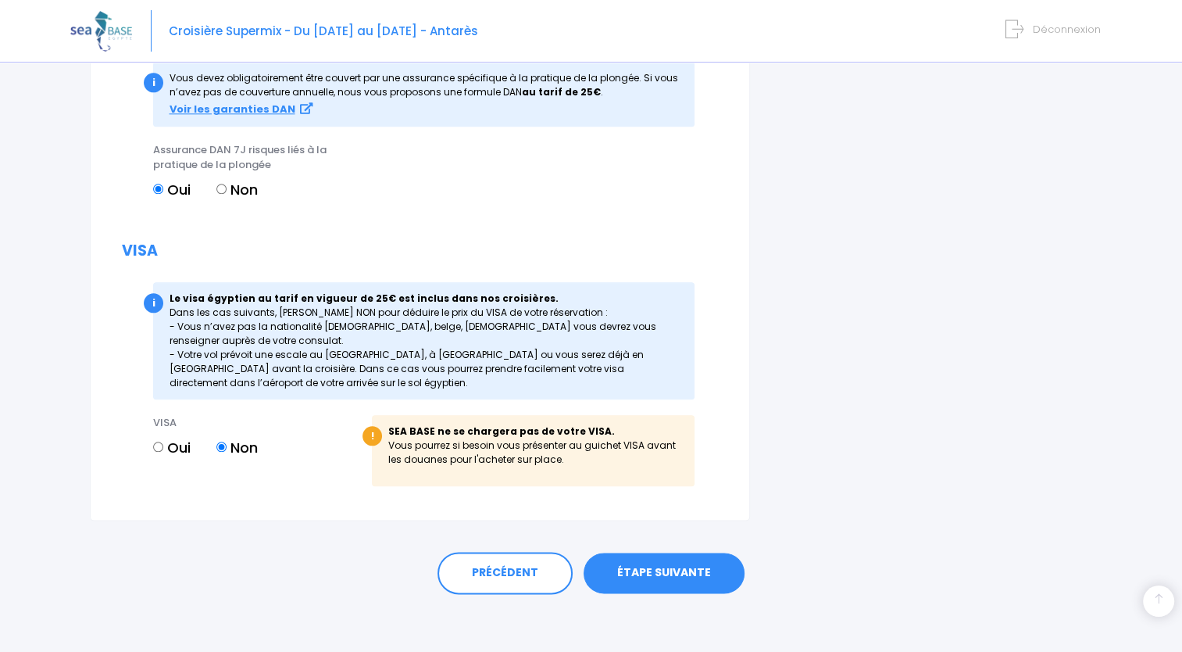
scroll to position [1700, 0]
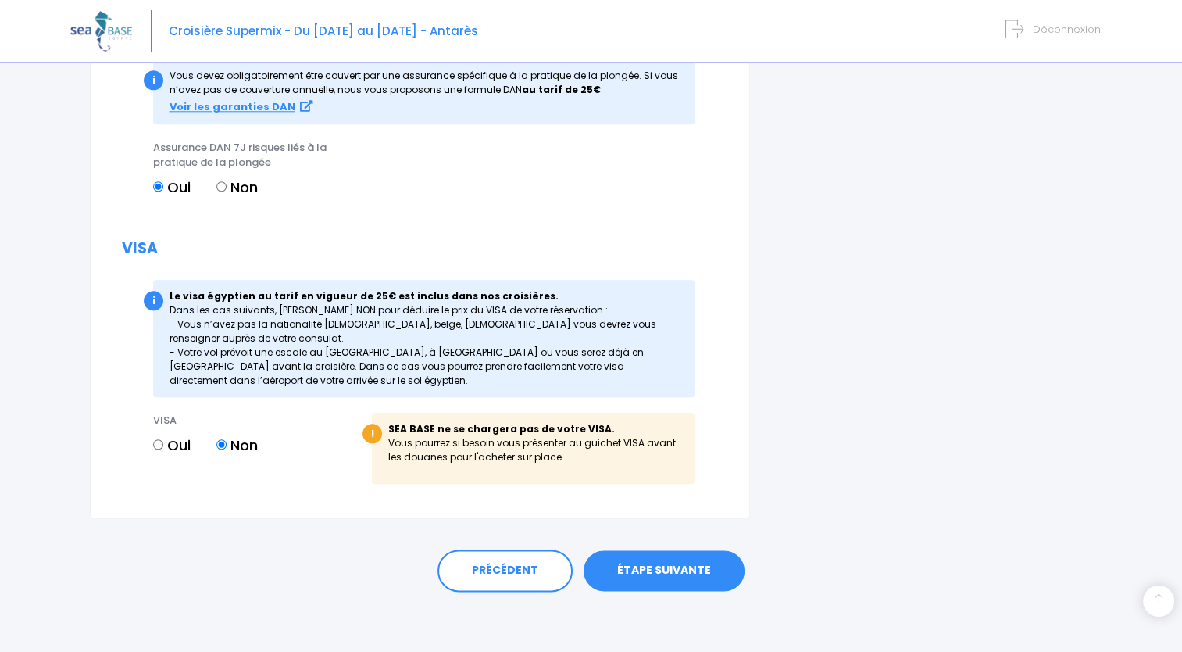
click at [666, 571] on link "ÉTAPE SUIVANTE" at bounding box center [664, 570] width 161 height 41
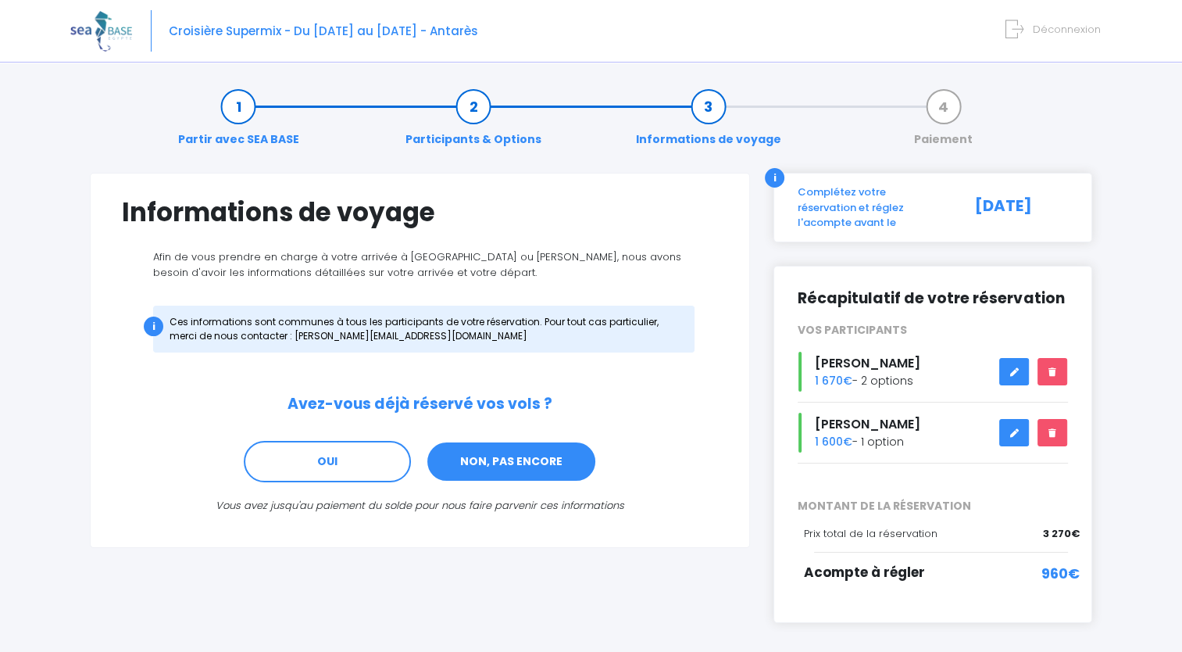
click at [482, 465] on link "NON, PAS ENCORE" at bounding box center [511, 462] width 171 height 42
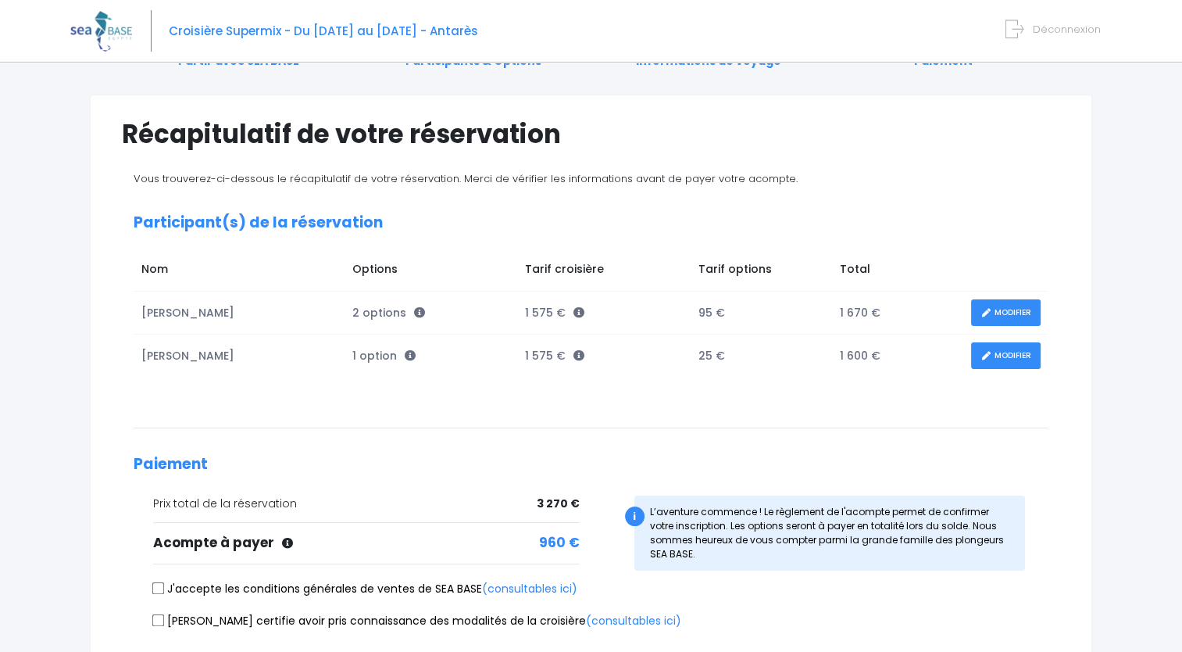
scroll to position [156, 0]
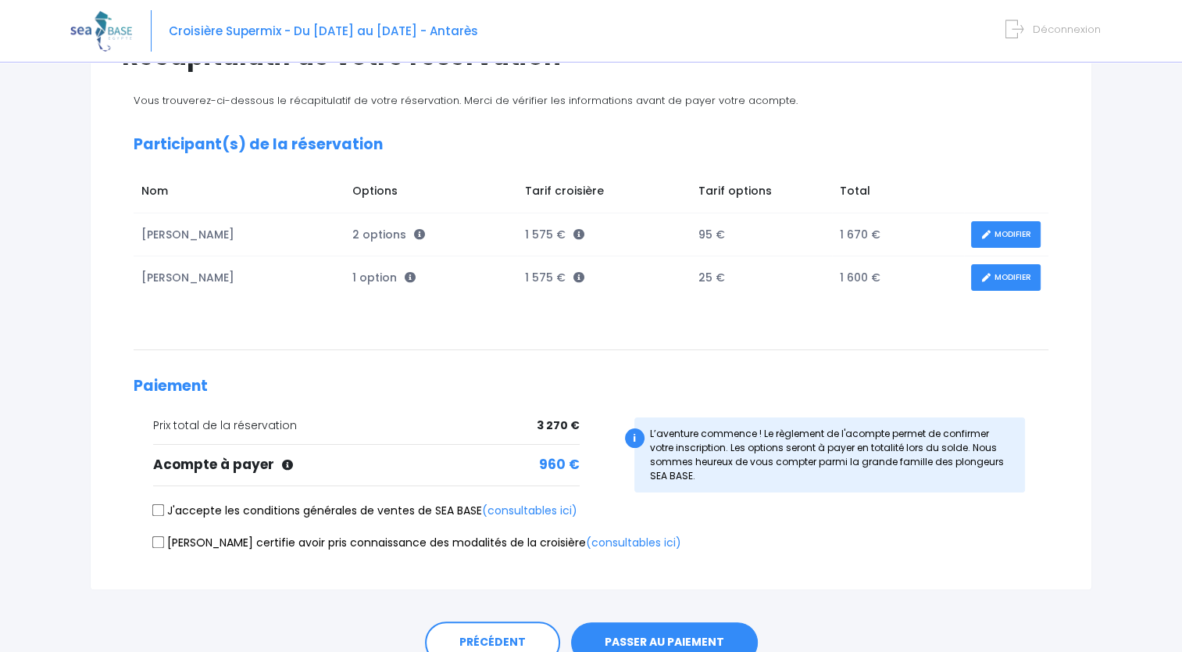
click at [159, 509] on input "J'accepte les conditions générales de ventes de SEA BASE (consultables ici)" at bounding box center [158, 510] width 13 height 13
checkbox input "true"
click at [156, 538] on input "Je certifie avoir pris connaissance des modalités de la croisière (consultables…" at bounding box center [158, 541] width 13 height 13
checkbox input "true"
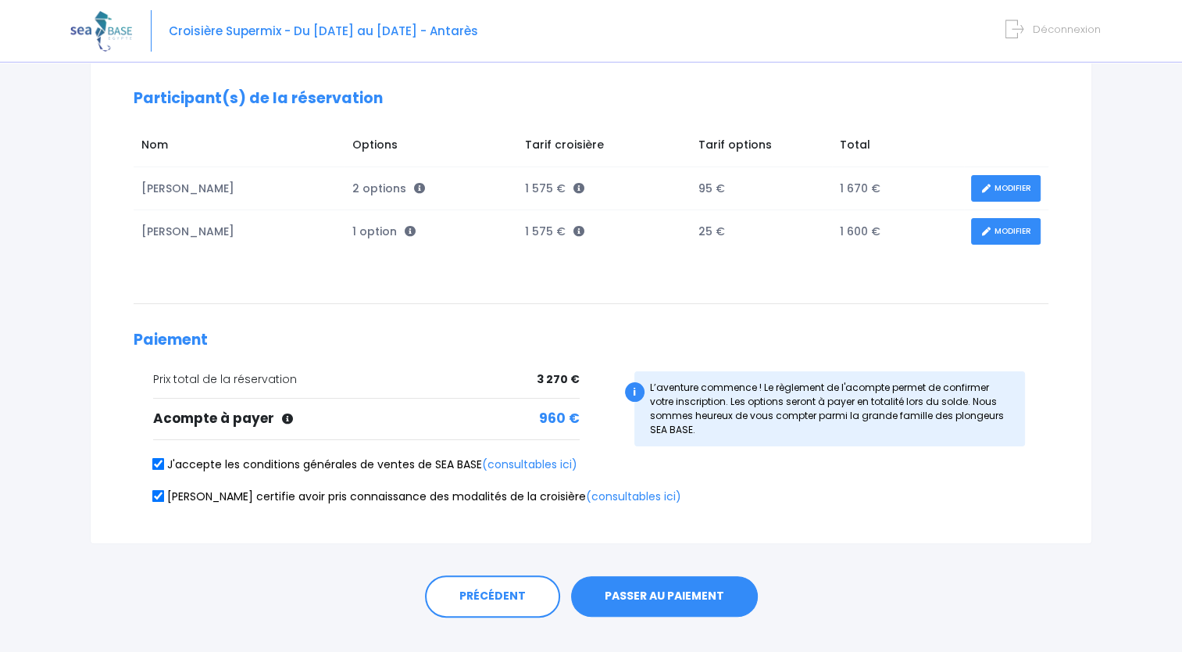
scroll to position [227, 0]
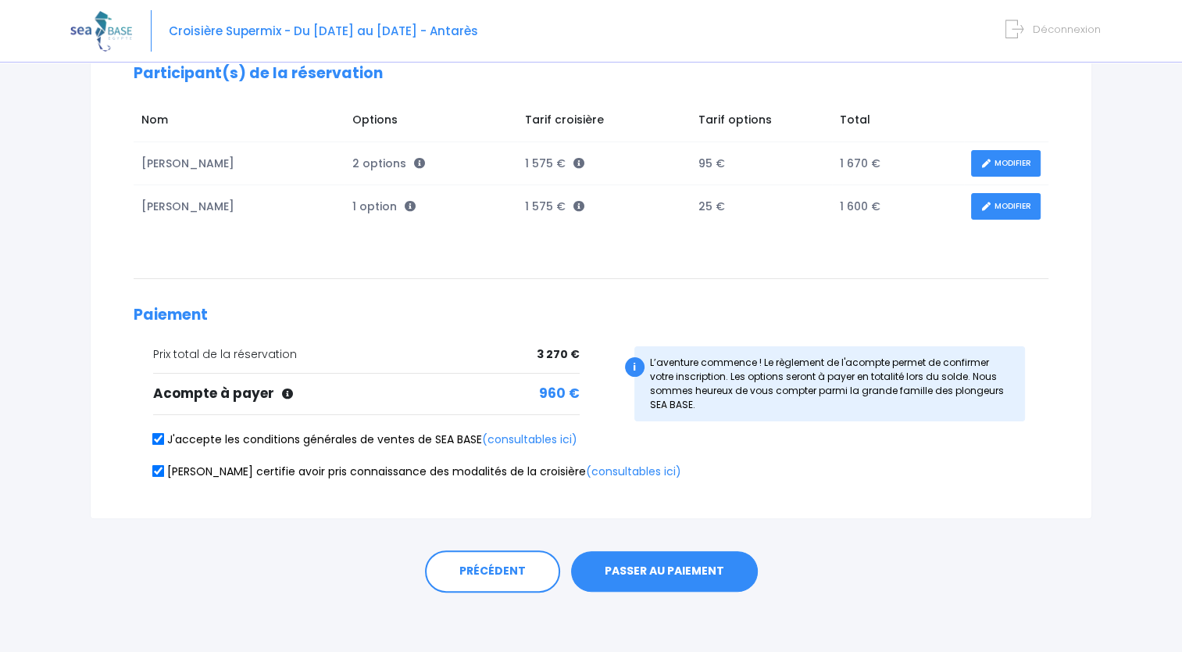
click at [709, 570] on button "PASSER AU PAIEMENT" at bounding box center [664, 571] width 187 height 41
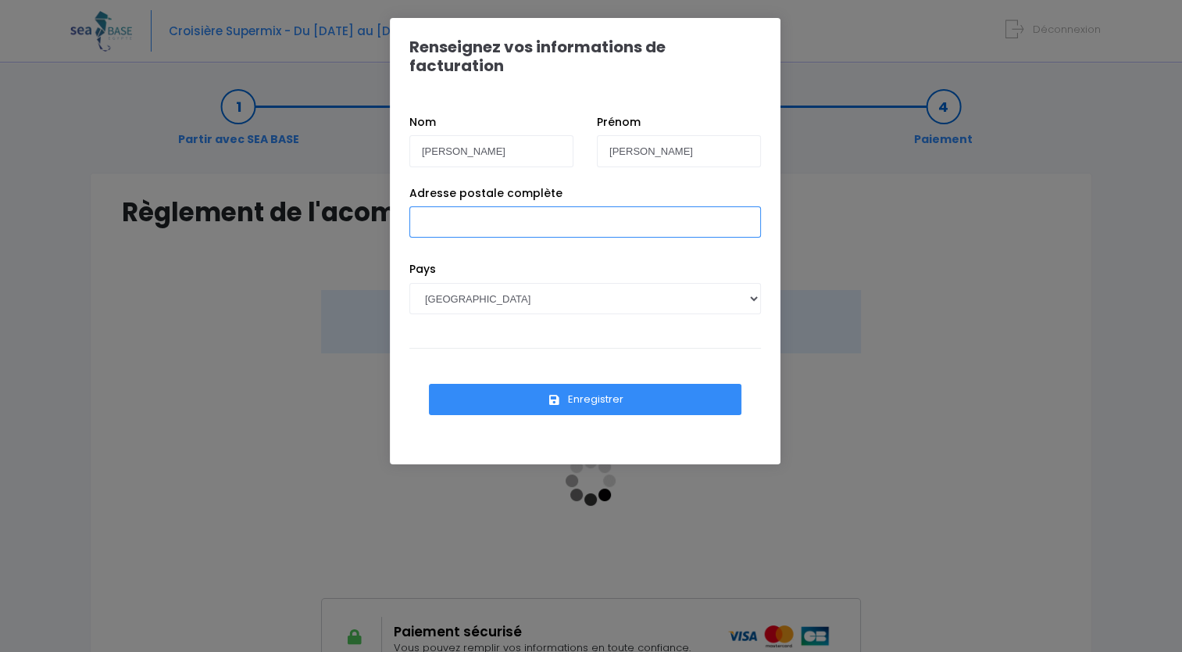
click at [561, 206] on input "Adresse postale complète" at bounding box center [585, 221] width 352 height 31
type input "5 RUE DE VALDEBLORE 06510 CARROS"
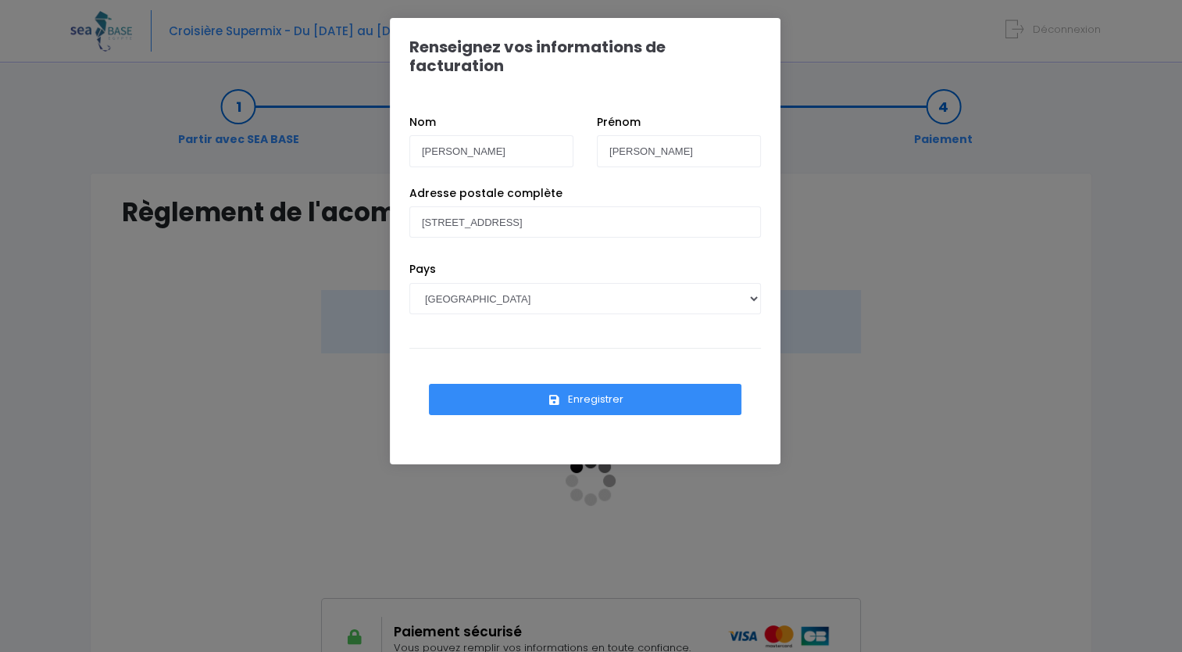
click at [575, 384] on button "Enregistrer" at bounding box center [585, 399] width 313 height 31
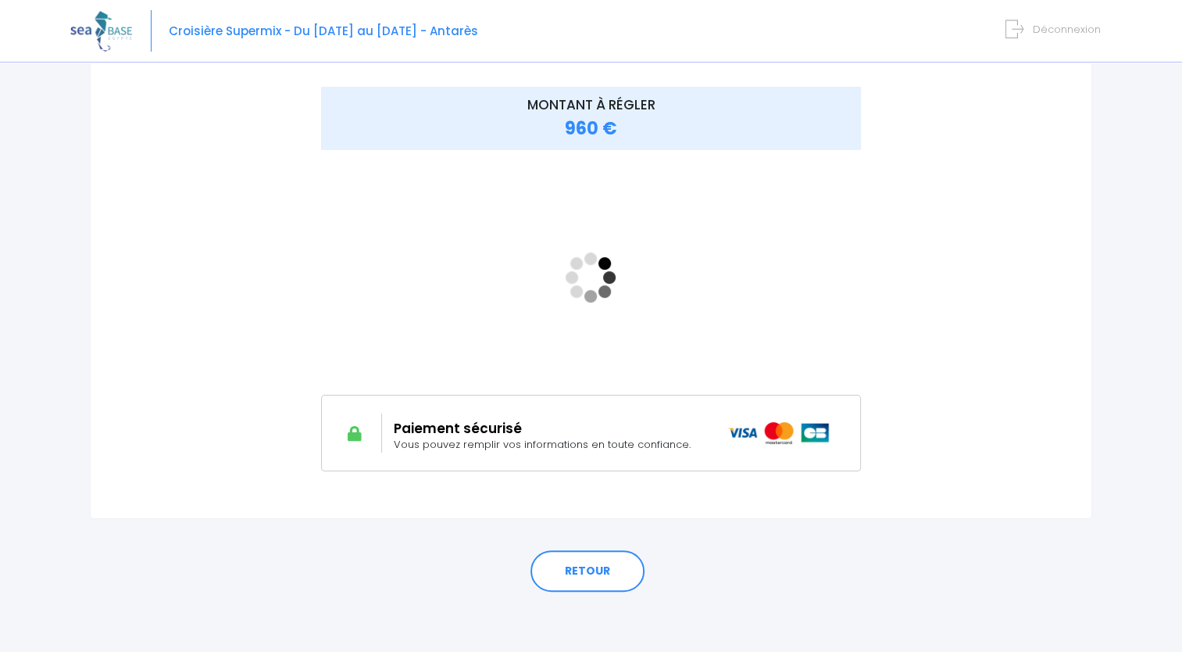
scroll to position [204, 0]
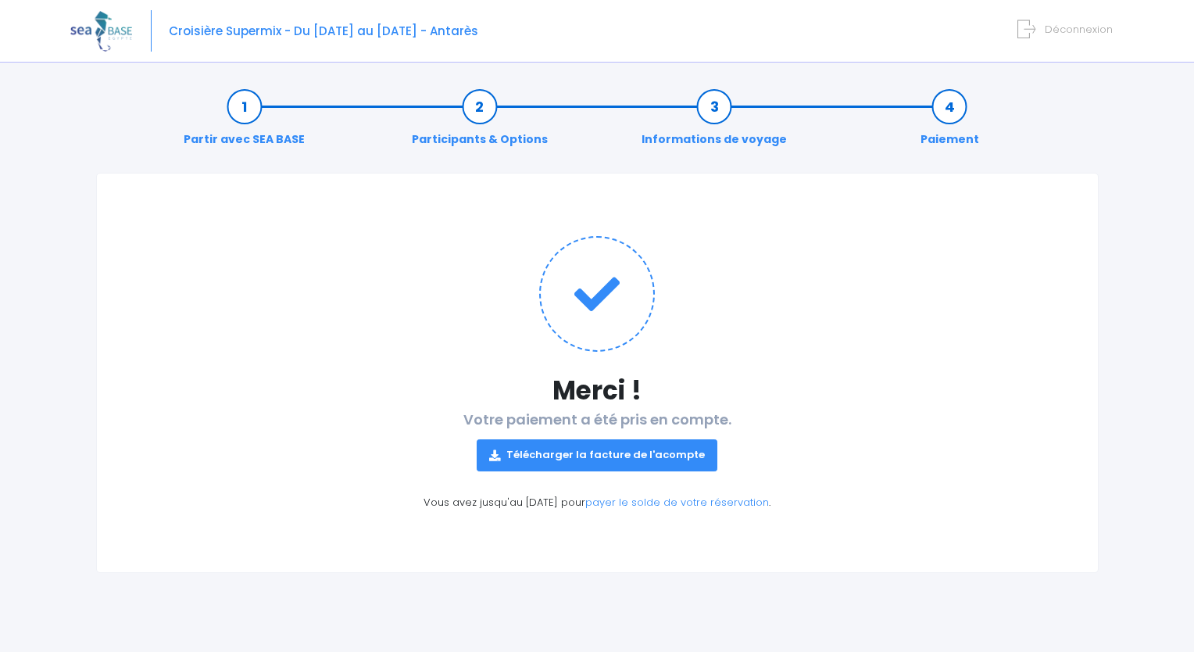
click at [617, 452] on link "Télécharger la facture de l'acompte" at bounding box center [597, 454] width 241 height 31
click at [627, 453] on link "Télécharger la facture de l'acompte" at bounding box center [597, 454] width 241 height 31
click at [657, 456] on link "Télécharger la facture de l'acompte" at bounding box center [597, 454] width 241 height 31
